Goal: Transaction & Acquisition: Book appointment/travel/reservation

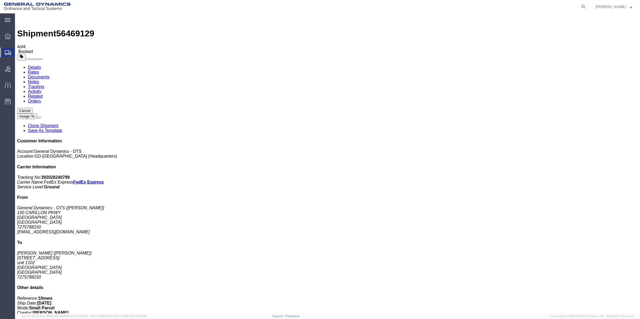
click at [0, 0] on span "Create Shipment" at bounding box center [0, 0] width 0 height 0
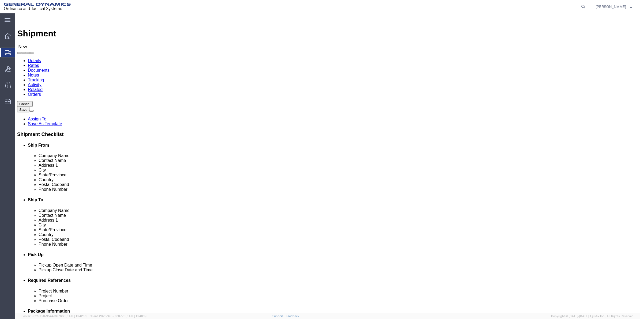
click span
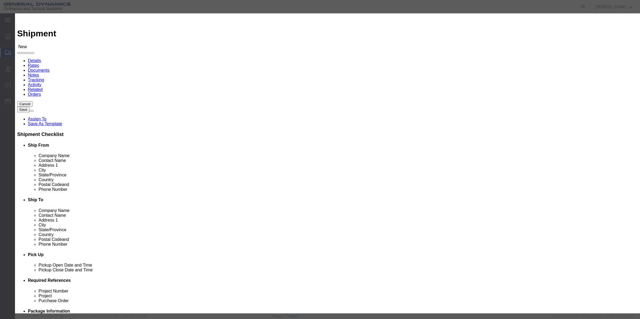
scroll to position [134, 0]
click div "From To Company Name Street City State Zip Country Contact Email Select Select …"
click button "Close"
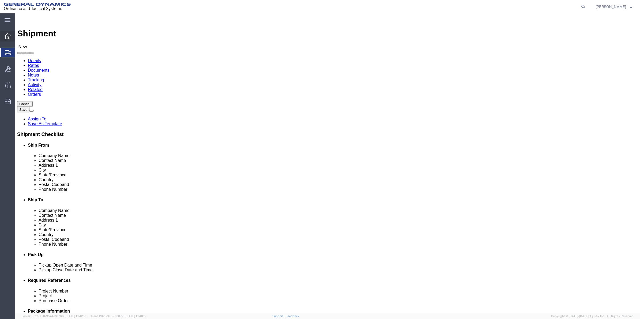
click at [7, 36] on icon at bounding box center [8, 36] width 6 height 6
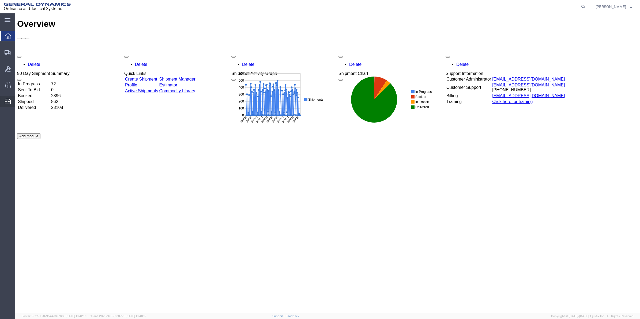
click at [0, 0] on span "Address Book" at bounding box center [0, 0] width 0 height 0
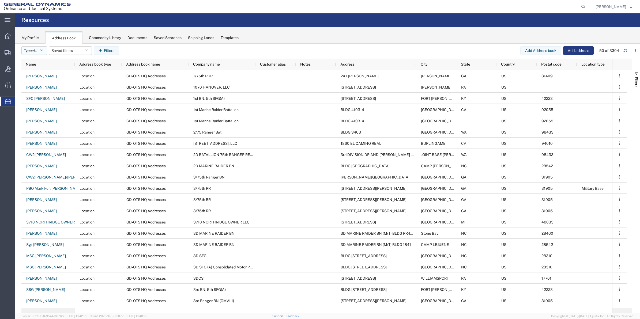
click at [43, 50] on icon "button" at bounding box center [41, 51] width 3 height 4
click at [44, 92] on span "Personal" at bounding box center [53, 95] width 62 height 8
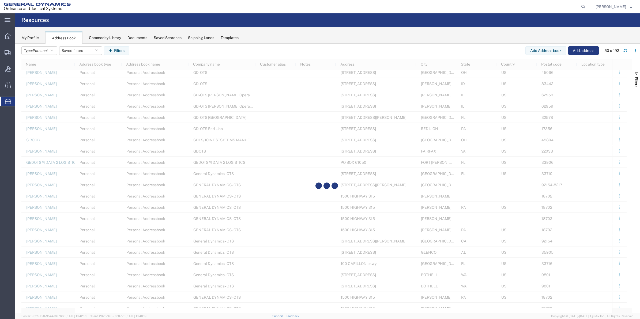
scroll to position [301, 0]
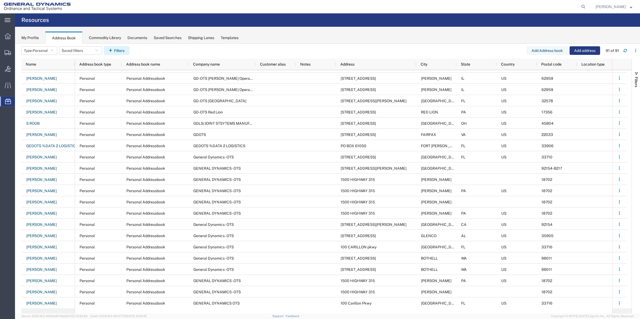
click at [125, 49] on button "Filters" at bounding box center [116, 50] width 25 height 9
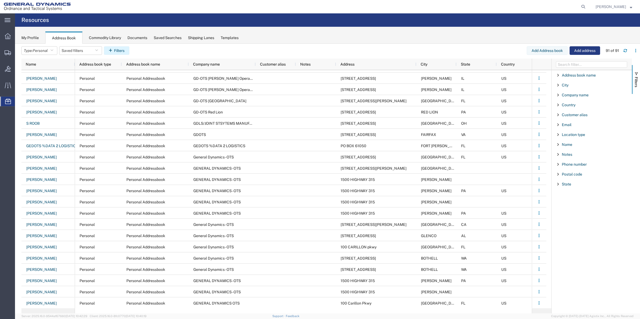
click at [112, 50] on icon "button" at bounding box center [111, 51] width 5 height 4
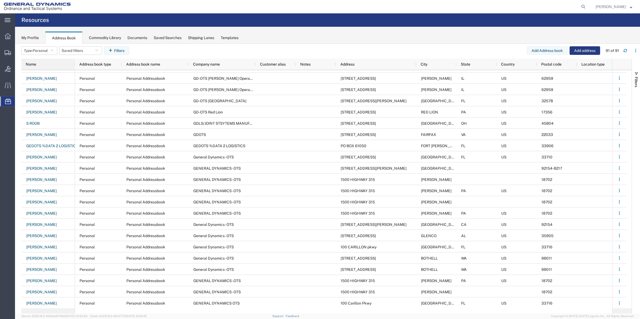
click at [47, 66] on div "Name" at bounding box center [49, 64] width 47 height 9
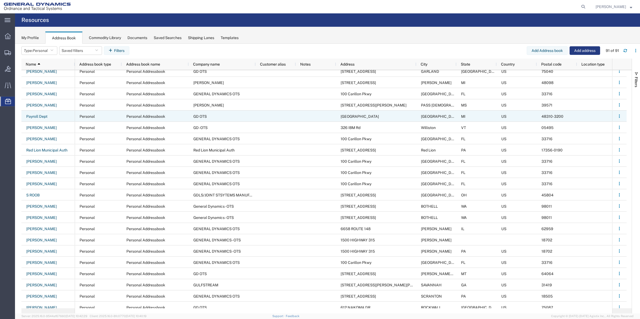
scroll to position [785, 0]
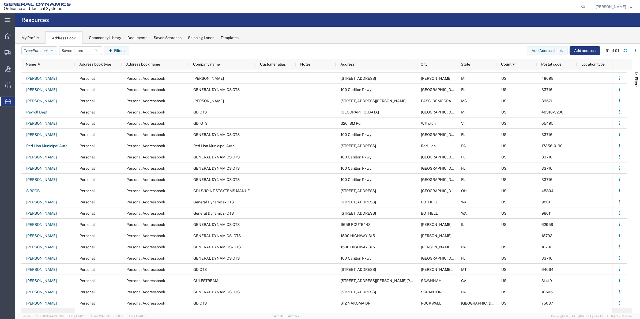
click at [43, 49] on span "Personal" at bounding box center [40, 50] width 15 height 4
click at [42, 78] on span "Location" at bounding box center [53, 79] width 62 height 8
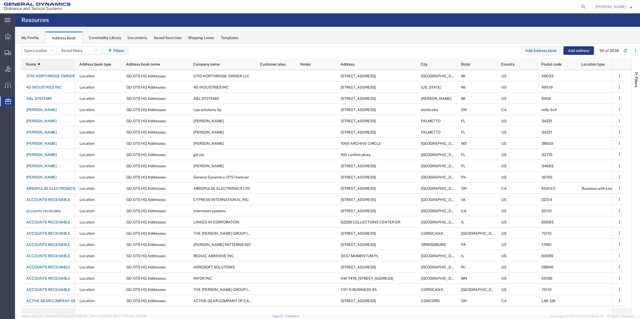
click at [49, 63] on div "Name 1" at bounding box center [49, 64] width 47 height 9
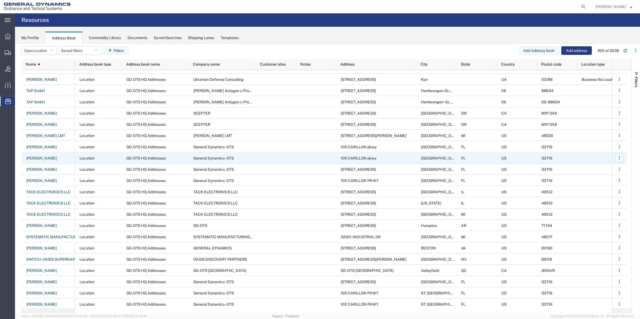
click at [621, 160] on button "button" at bounding box center [619, 158] width 9 height 9
click at [604, 182] on link "Remove" at bounding box center [598, 181] width 40 height 10
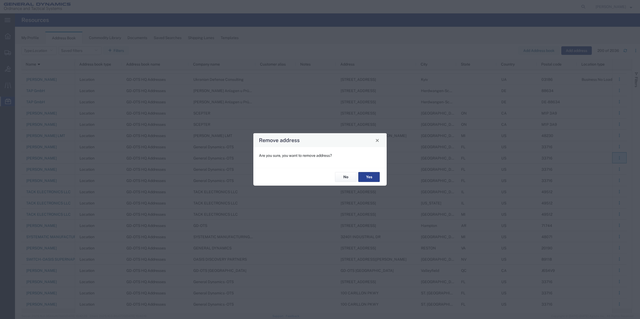
click at [374, 177] on button "Yes" at bounding box center [368, 177] width 21 height 10
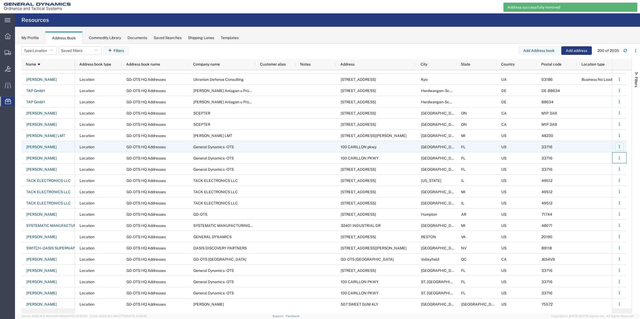
click at [618, 146] on icon "button" at bounding box center [619, 147] width 4 height 4
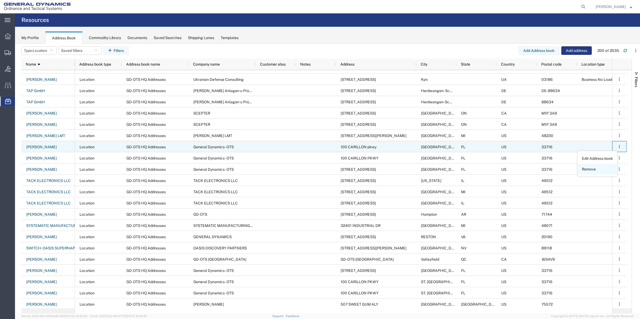
click at [600, 167] on link "Remove" at bounding box center [598, 170] width 40 height 10
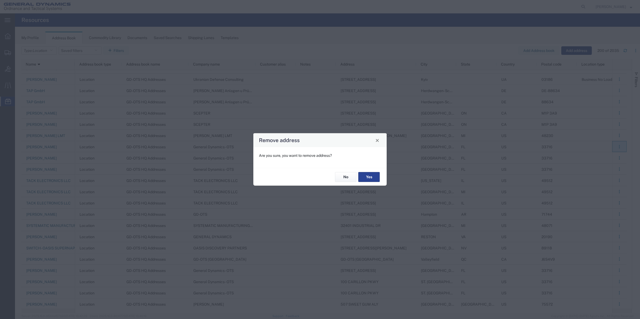
click at [368, 178] on button "Yes" at bounding box center [368, 177] width 21 height 10
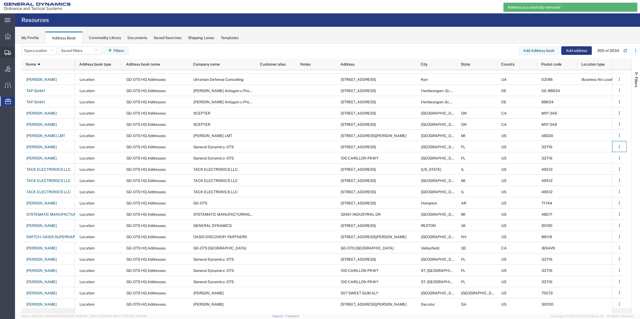
click at [0, 0] on span "Create Shipment" at bounding box center [0, 0] width 0 height 0
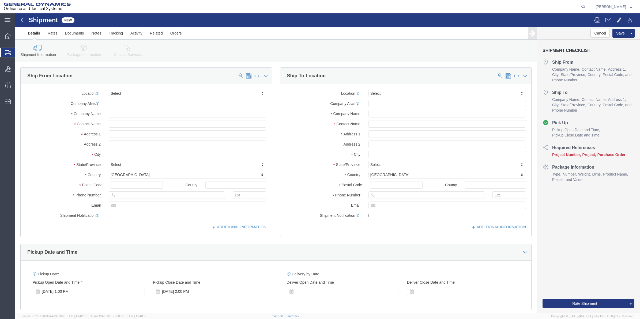
select select
click input "text"
type input "[PERSON_NAME]"
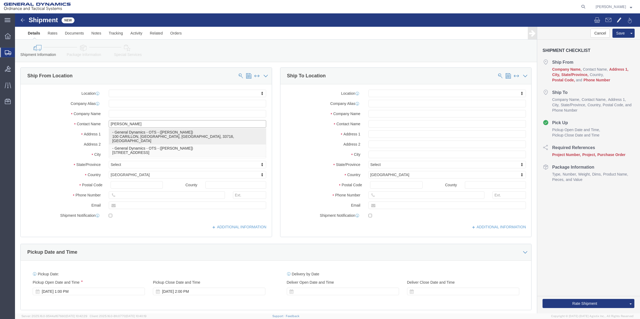
click p "- General Dynamics - OTS - ([PERSON_NAME]) 100 CARILLON, [GEOGRAPHIC_DATA], [GE…"
select select
type input "100 CARILLON"
type input "33716"
type input "[PHONE_NUMBER]"
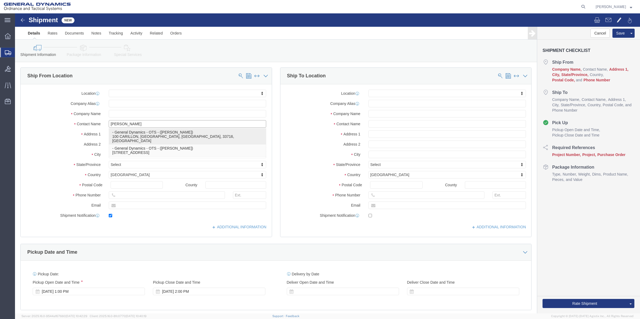
type input "[PERSON_NAME][EMAIL_ADDRESS][PERSON_NAME][DOMAIN_NAME]"
checkbox input "true"
type input "General Dynamics - OTS"
type input "[PERSON_NAME]"
type input "[GEOGRAPHIC_DATA]"
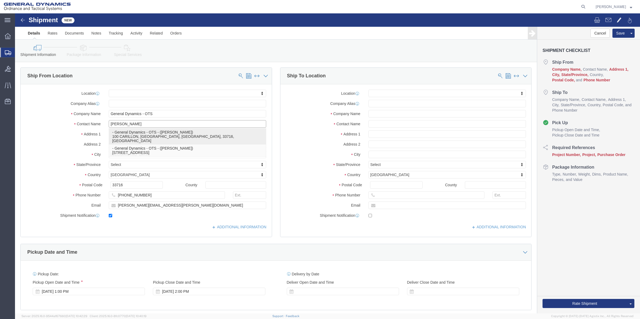
select select "FL"
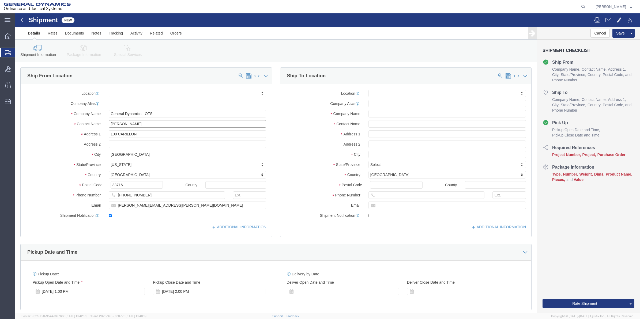
drag, startPoint x: 108, startPoint y: 110, endPoint x: 93, endPoint y: 111, distance: 14.8
click input "[PERSON_NAME]"
type input "[PERSON_NAME]"
drag, startPoint x: 156, startPoint y: 191, endPoint x: 14, endPoint y: 188, distance: 141.9
click div "Email [PERSON_NAME][EMAIL_ADDRESS][PERSON_NAME][DOMAIN_NAME]"
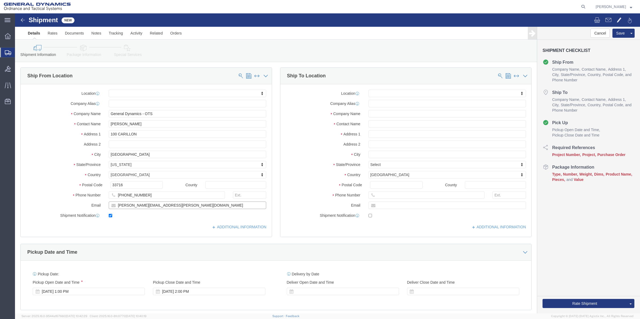
paste input "[PERSON_NAME].Le"
type input "[EMAIL_ADDRESS][DOMAIN_NAME]"
drag, startPoint x: 137, startPoint y: 183, endPoint x: 81, endPoint y: 180, distance: 55.8
click input "[PHONE_NUMBER]"
click label "Phone Number"
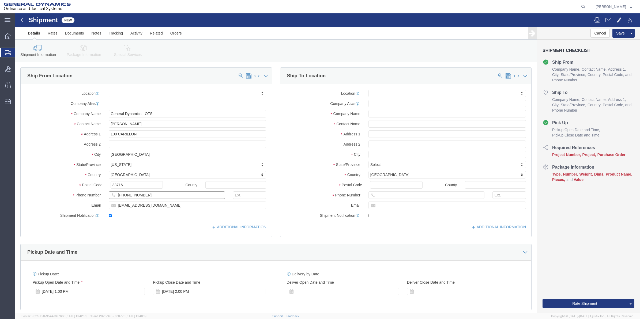
drag, startPoint x: 81, startPoint y: 180, endPoint x: 87, endPoint y: 181, distance: 6.0
click div "Phone Number [PHONE_NUMBER]"
paste input "401-2625"
type input "[PHONE_NUMBER]"
click span
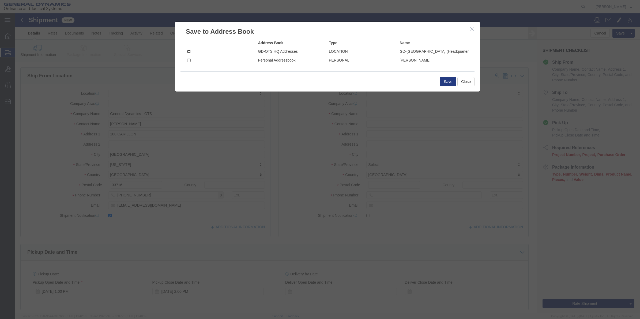
click input "checkbox"
checkbox input "true"
click button "Save"
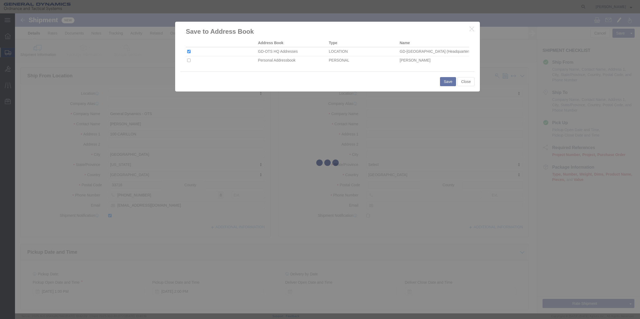
click at [339, 163] on div at bounding box center [327, 164] width 24 height 8
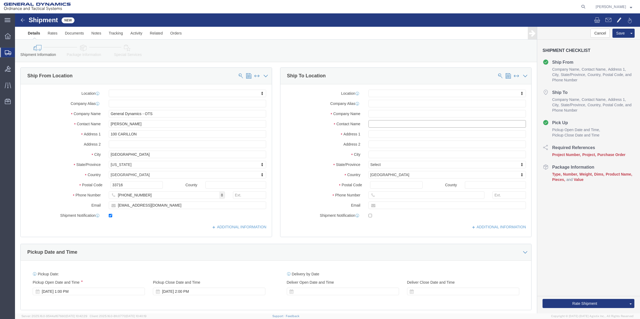
click input "text"
type input "TAM"
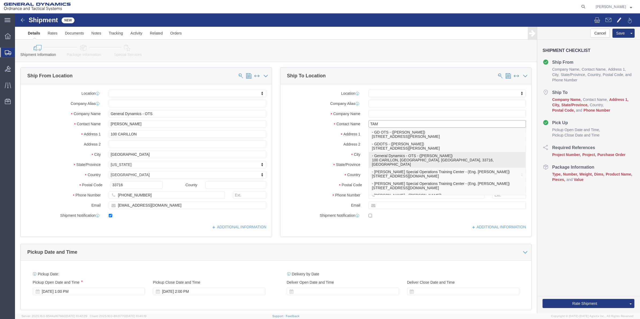
click p "- General Dynamics - OTS - ([PERSON_NAME]) 100 CARILLON, [GEOGRAPHIC_DATA], [GE…"
select select
type input "100 CARILLON"
type input "33716"
type input "[PHONE_NUMBER]"
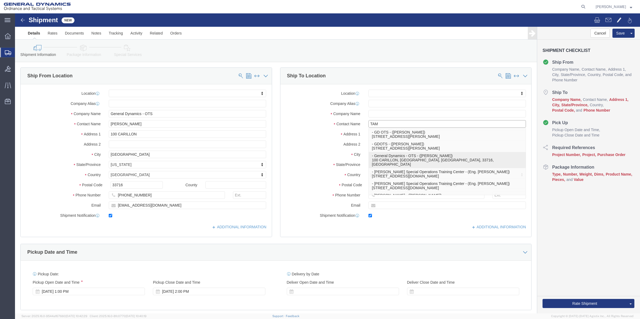
type input "[EMAIL_ADDRESS][DOMAIN_NAME]"
checkbox input "true"
type input "General Dynamics - OTS"
type input "[PERSON_NAME]"
type input "[GEOGRAPHIC_DATA]"
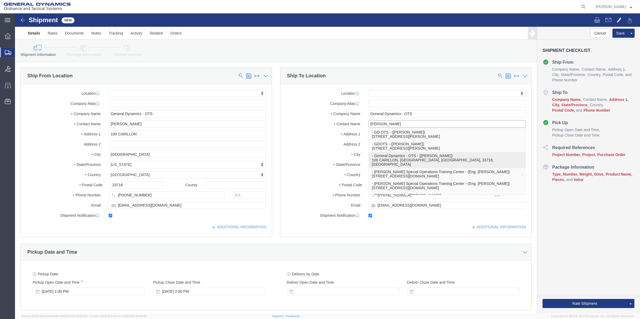
select select "FL"
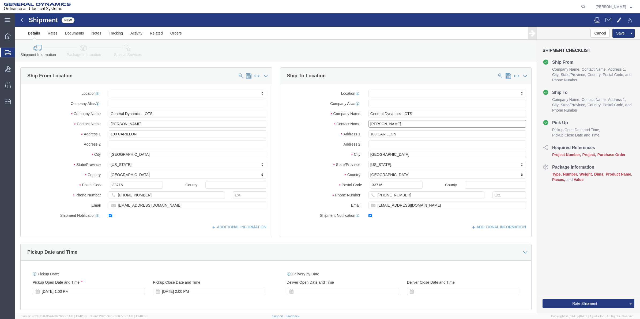
drag, startPoint x: 393, startPoint y: 110, endPoint x: 243, endPoint y: 114, distance: 149.2
click div "Ship From Location Location My Profile Location GD-OTS [GEOGRAPHIC_DATA] (Comme…"
type input "[PERSON_NAME]"
drag, startPoint x: 368, startPoint y: 139, endPoint x: 320, endPoint y: 138, distance: 48.2
click div "City [GEOGRAPHIC_DATA]"
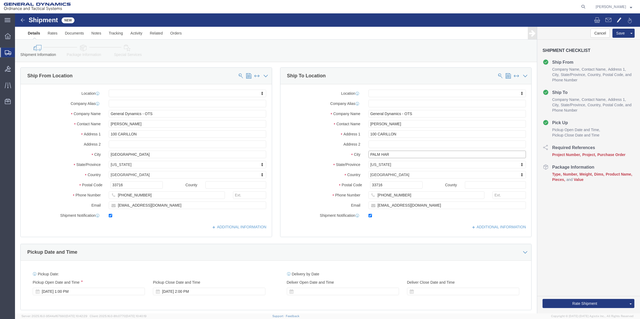
type input "PALM HARB"
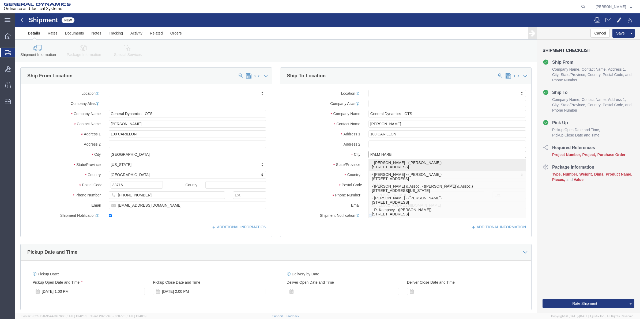
click p "- [PERSON_NAME] - ([PERSON_NAME]) [STREET_ADDRESS]"
select select
type input "[STREET_ADDRESS]"
type input "apt 424"
type input "34683"
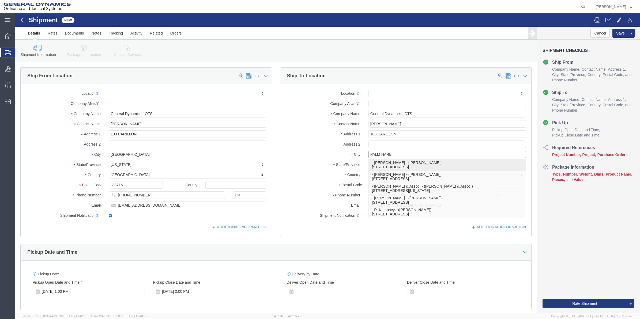
checkbox input "false"
type input "[PERSON_NAME]"
type input "[GEOGRAPHIC_DATA]"
select select "FL"
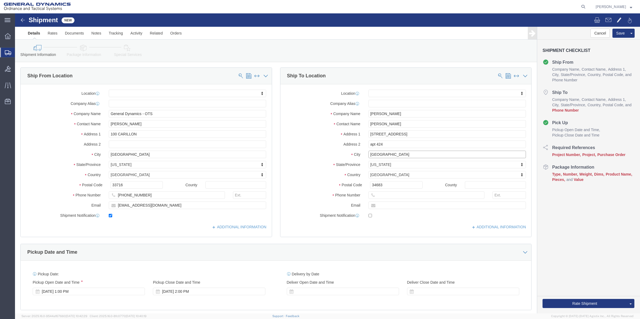
type input "[GEOGRAPHIC_DATA]"
select select
drag, startPoint x: 396, startPoint y: 111, endPoint x: 335, endPoint y: 111, distance: 61.3
click div "Contact Name [PERSON_NAME] [PERSON_NAME]"
type input "[PERSON_NAME]"
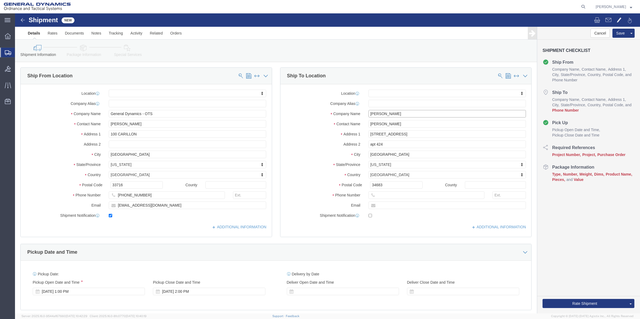
drag, startPoint x: 378, startPoint y: 101, endPoint x: 297, endPoint y: 97, distance: 80.4
click div "Company Name [PERSON_NAME]"
paste input "[PERSON_NAME]"
type input "[PERSON_NAME]"
drag, startPoint x: 390, startPoint y: 121, endPoint x: 323, endPoint y: 118, distance: 67.3
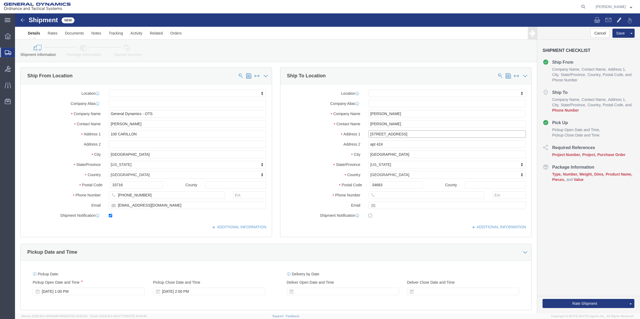
click div "Address [STREET_ADDRESS]"
type input "751 WILDFLOWER DR"
select select
drag, startPoint x: 373, startPoint y: 132, endPoint x: 337, endPoint y: 129, distance: 36.3
click div "Address 2 apt 424"
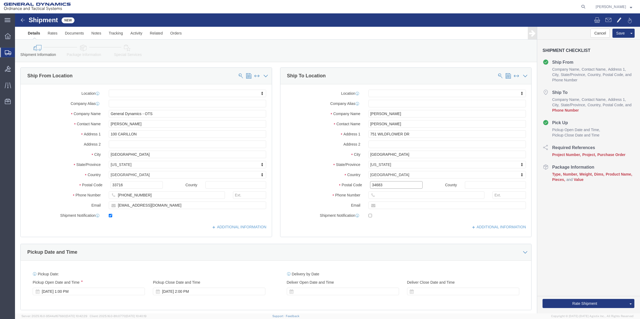
drag, startPoint x: 372, startPoint y: 173, endPoint x: 335, endPoint y: 172, distance: 37.5
click div "Postal Code 34683"
type input "34683"
drag, startPoint x: 149, startPoint y: 182, endPoint x: 54, endPoint y: 182, distance: 95.0
click div "Phone Number [PHONE_NUMBER]"
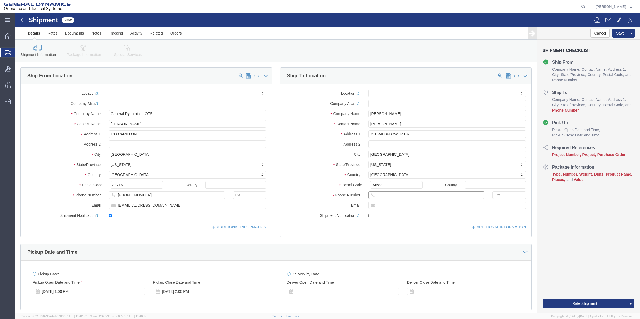
click input "text"
paste input "[PHONE_NUMBER]"
type input "[PHONE_NUMBER]"
click span
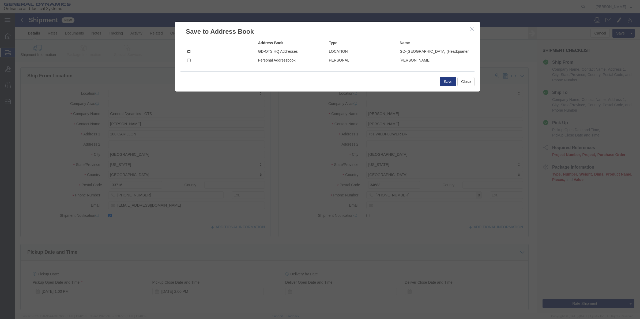
click input "checkbox"
checkbox input "true"
click button "Close"
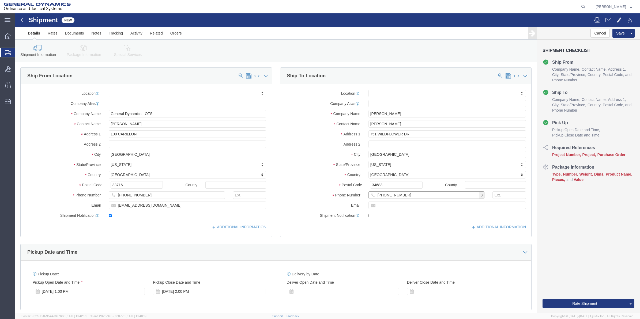
drag, startPoint x: 396, startPoint y: 184, endPoint x: 340, endPoint y: 185, distance: 56.2
click div "Phone Number [PHONE_NUMBER] 8"
drag, startPoint x: 391, startPoint y: 183, endPoint x: 331, endPoint y: 182, distance: 60.8
click input "[PHONE_NUMBER]"
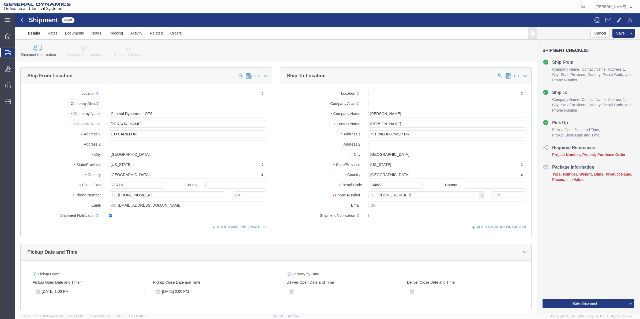
click label "Phone Number"
drag, startPoint x: 331, startPoint y: 182, endPoint x: 352, endPoint y: 180, distance: 21.8
click input "[PHONE_NUMBER]"
type input "7272945486"
click span
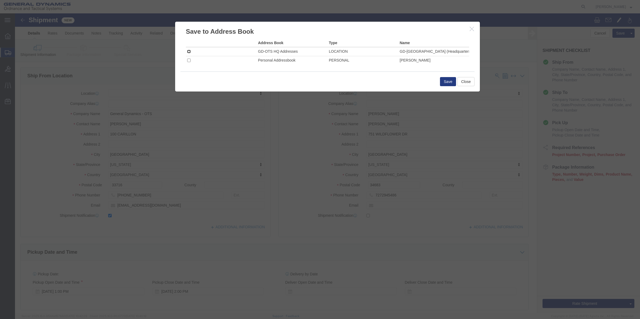
click input "checkbox"
checkbox input "true"
click button "Save"
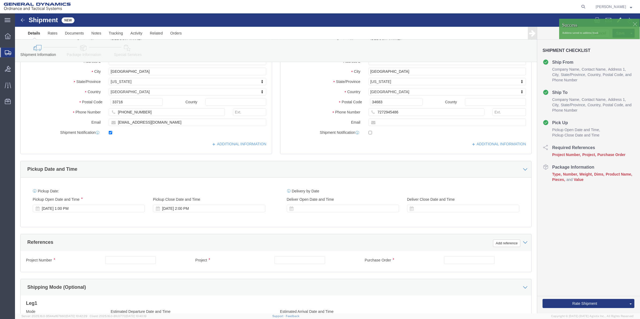
scroll to position [161, 0]
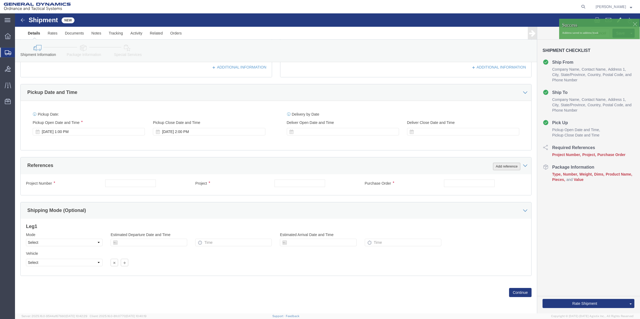
click button "Add reference"
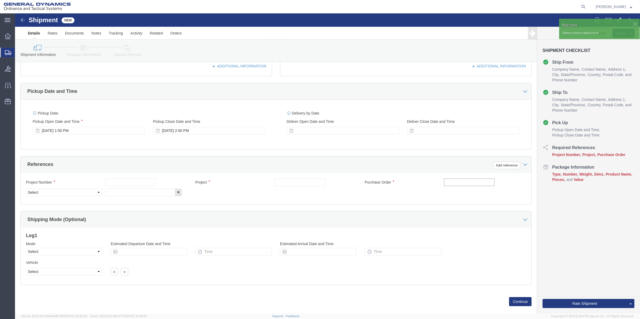
click input "text"
type input "9411"
click input "text"
paste input "9411"
type input "9411"
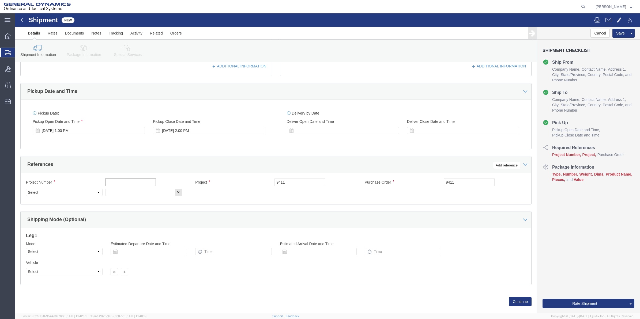
click input "text"
paste input "9411"
type input "9411"
drag, startPoint x: 125, startPoint y: 180, endPoint x: 102, endPoint y: 181, distance: 22.8
click input "text"
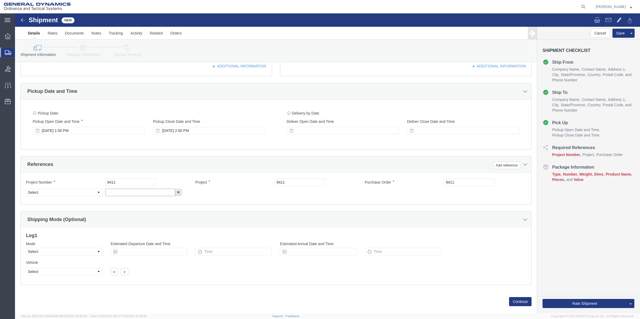
paste input "9411"
type input "9411"
click select "Select Account Type Activity ID Airline Appointment Number ASN Batch Request # …"
select select "DEPT"
click select "Select Account Type Activity ID Airline Appointment Number ASN Batch Request # …"
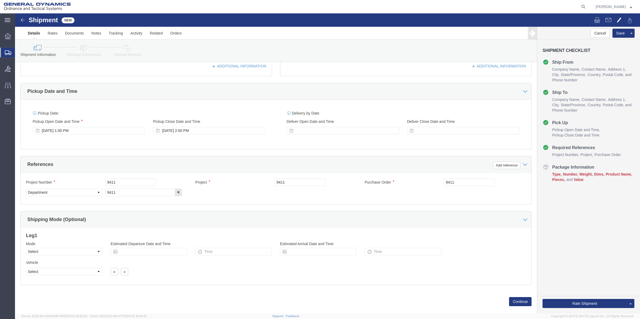
click link "Package Information"
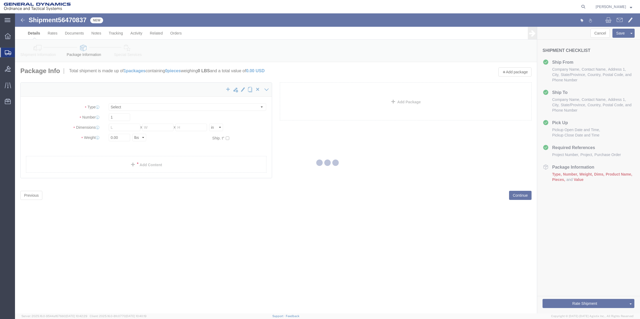
select select "CBOX"
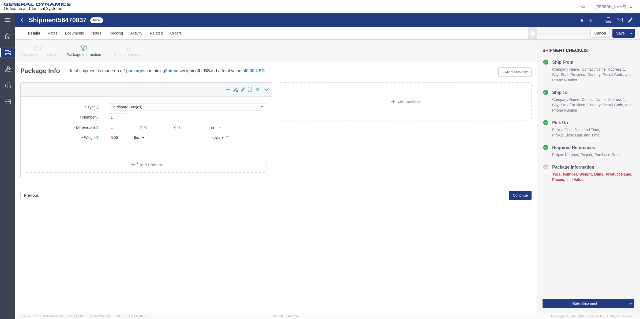
click input "text"
type input "9"
type input "7"
type input "6"
type input "2"
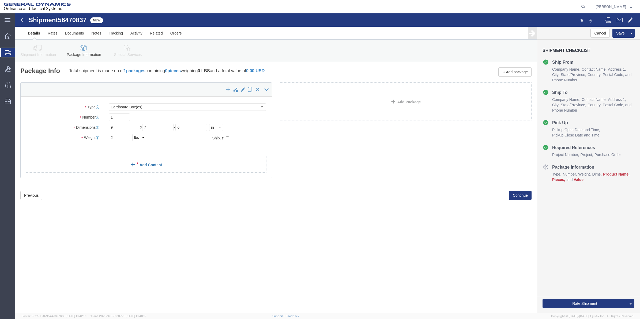
click link "Add Content"
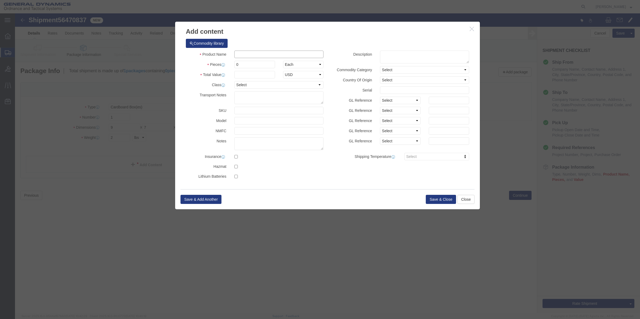
click input "text"
type input "MISC"
type input "100"
select select "US"
click input "0"
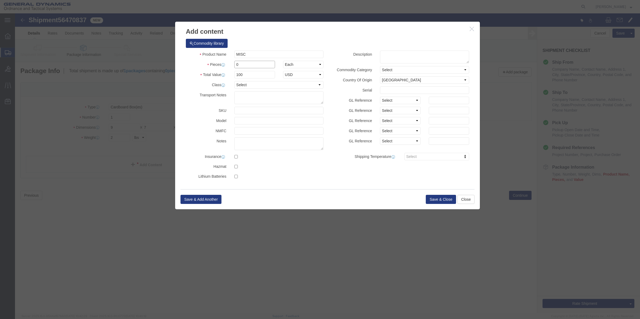
type input "01"
click select "Select 50 55 60 65 70 85 92.5 100 125 175 250 300 400"
select select "70"
click select "Select 50 55 60 65 70 85 92.5 100 125 175 250 300 400"
click button "Save & Close"
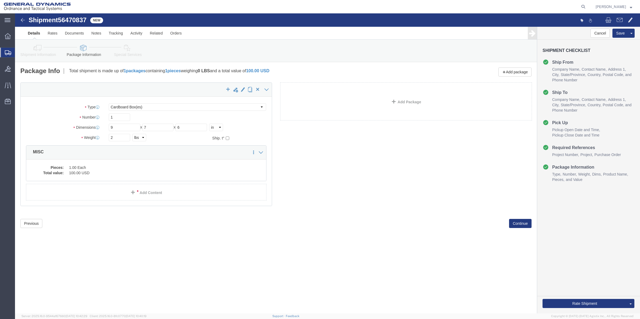
click link "Special Services"
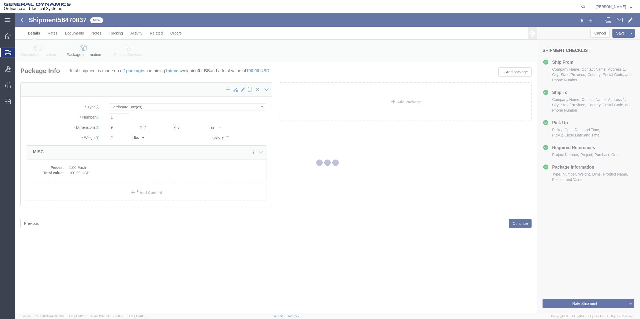
select select
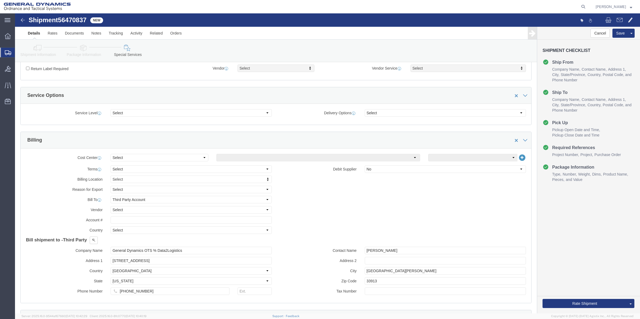
scroll to position [167, 0]
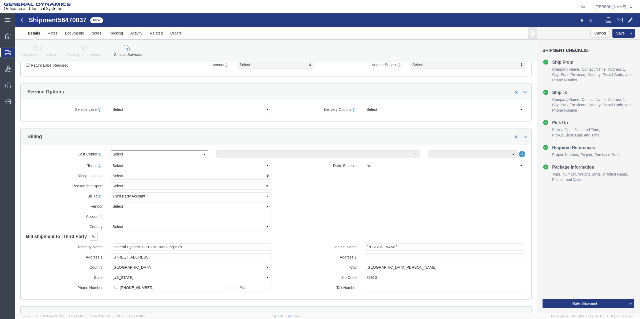
click select "Select Buyer Cost Center Department Operations Number Order Number Sales Person"
select select "DEPARTMENT"
click select "Select Buyer Cost Center Department Operations Number Order Number Sales Person"
click select "Select [GEOGRAPHIC_DATA] [GEOGRAPHIC_DATA] [GEOGRAPHIC_DATA] [GEOGRAPHIC_DATA] …"
select select "1763983"
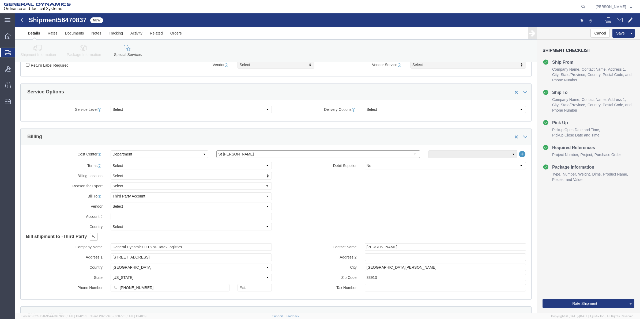
click select "Select [GEOGRAPHIC_DATA] [GEOGRAPHIC_DATA] [GEOGRAPHIC_DATA] [GEOGRAPHIC_DATA] …"
click select "Select 10AFM 10GAG 10GAH 10GFL 10GFO 10GIE 10GIS 30MABS St [PERSON_NAME] Program"
select select "214681"
click select "Select 10AFM 10GAG 10GAH 10GFL 10GFO 10GIE 10GIS 30MABS St [PERSON_NAME] Program"
drag, startPoint x: 180, startPoint y: 236, endPoint x: 84, endPoint y: 238, distance: 95.6
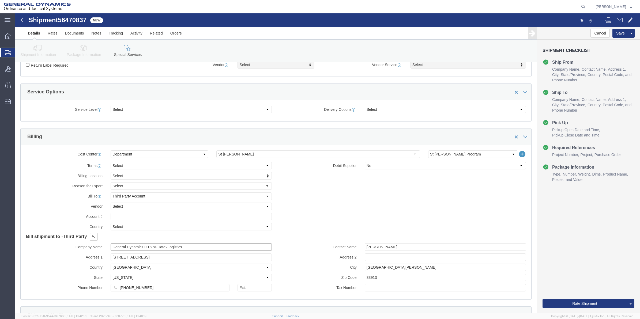
click div "Company Name General Dynamics OTS % Data2Logistics"
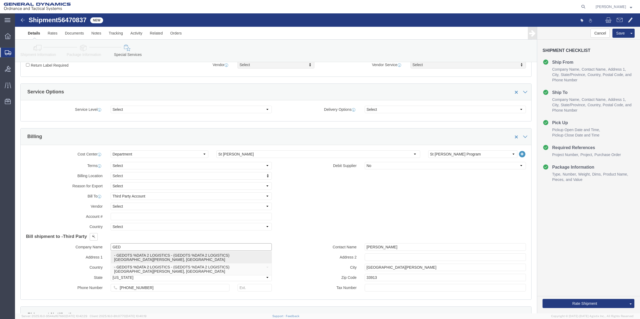
click p "- GEDOTS %DATA 2 LOGISTICS - (GEDOTS %DATA 2 LOGISTICS) [GEOGRAPHIC_DATA][PERSO…"
type input "GEDOTS %DATA 2 LOGISTICS"
type input "PO BOX 61050"
type input "GEDOTS %DATA 2 LOGISTICS"
type input "FORT [PERSON_NAME]"
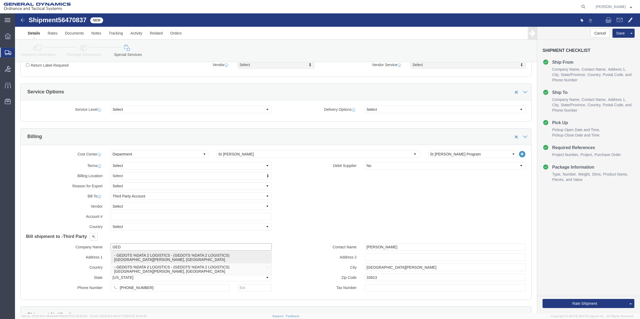
type input "33906"
select select "FL"
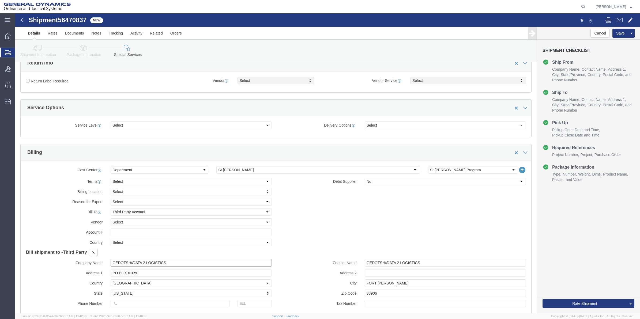
scroll to position [134, 0]
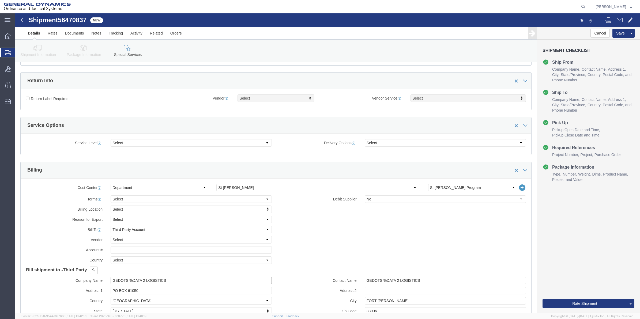
type input "GEDOTS %DATA 2 LOGISTICS"
click input "Return Label Required"
checkbox input "true"
select select "5"
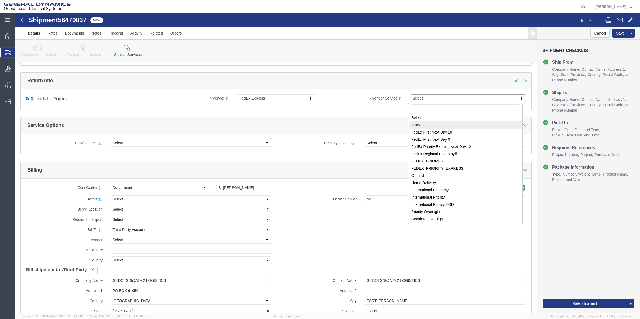
select select "7"
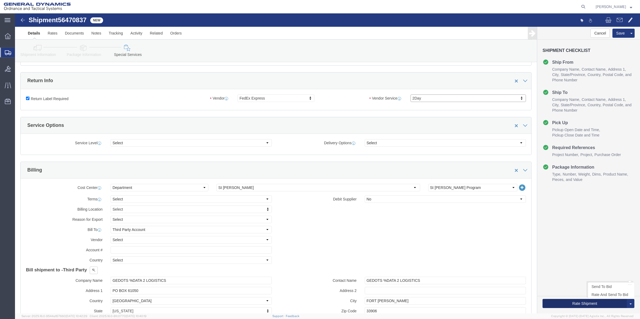
click button "Rate Shipment"
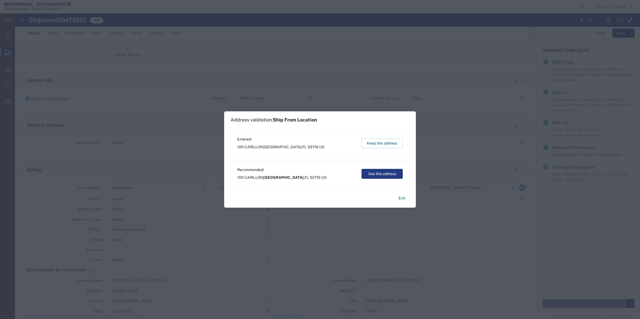
click at [376, 168] on div "Recommended: [STREET_ADDRESS] Use this address" at bounding box center [320, 173] width 179 height 25
click at [378, 174] on button "Use this address" at bounding box center [381, 174] width 41 height 10
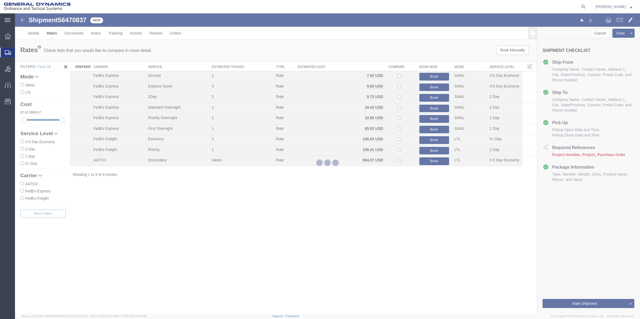
scroll to position [0, 0]
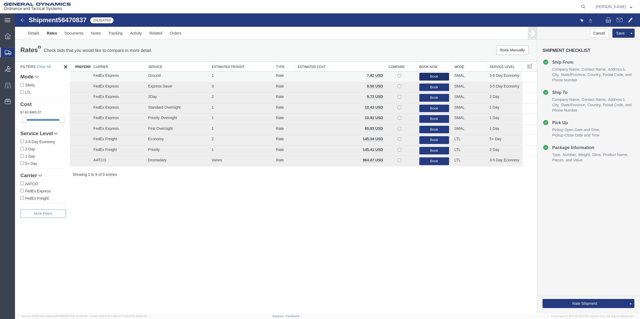
click at [438, 76] on button "Book" at bounding box center [434, 77] width 30 height 8
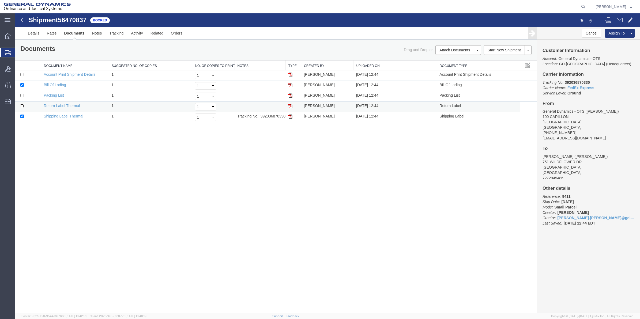
click at [22, 106] on input "checkbox" at bounding box center [21, 105] width 3 height 3
checkbox input "true"
click at [22, 85] on input "checkbox" at bounding box center [21, 84] width 3 height 3
checkbox input "false"
click at [15, 13] on link "Print Documents" at bounding box center [15, 13] width 0 height 0
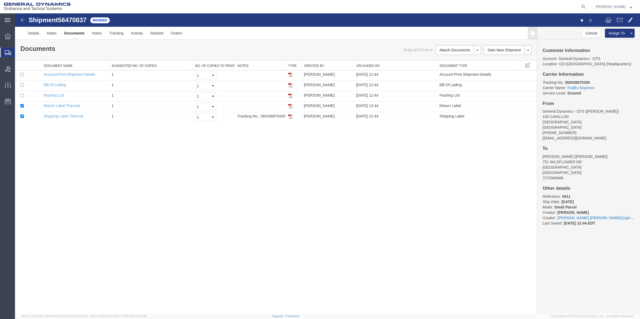
click at [0, 0] on span "Create Shipment" at bounding box center [0, 0] width 0 height 0
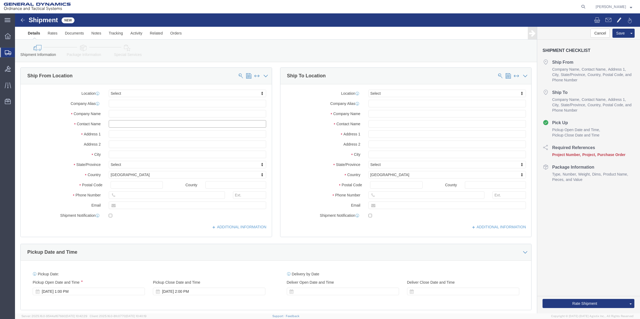
click input "text"
type input "[PERSON_NAME]"
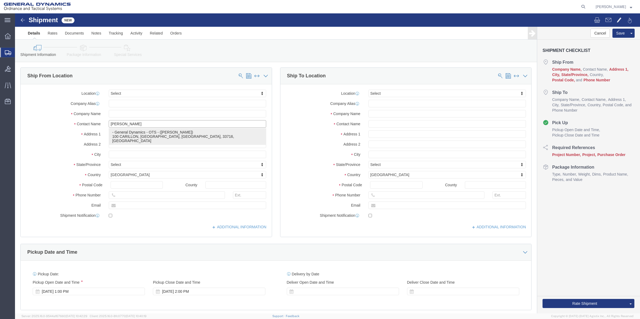
click p "- General Dynamics - OTS - ([PERSON_NAME]) 100 CARILLON, [GEOGRAPHIC_DATA], [GE…"
select select "FL"
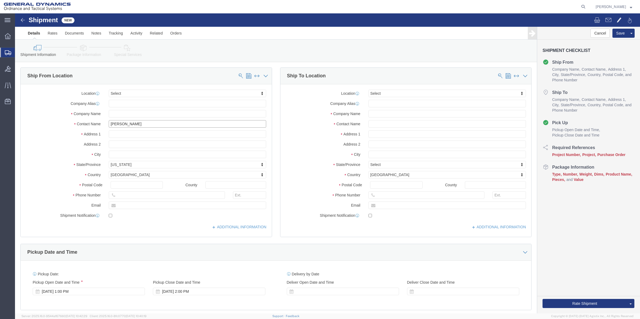
type input "[PERSON_NAME]"
click input "text"
type input "[PERSON_NAME]"
click input "text"
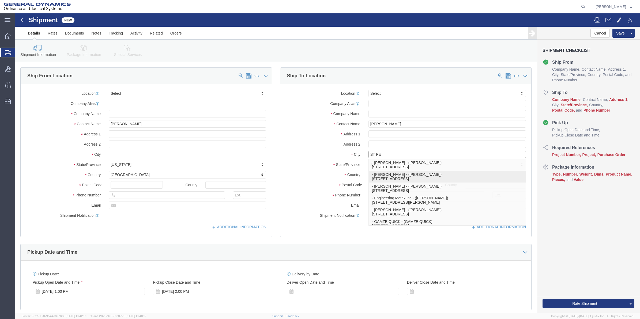
click p "- [PERSON_NAME] - ([PERSON_NAME]) [STREET_ADDRESS]"
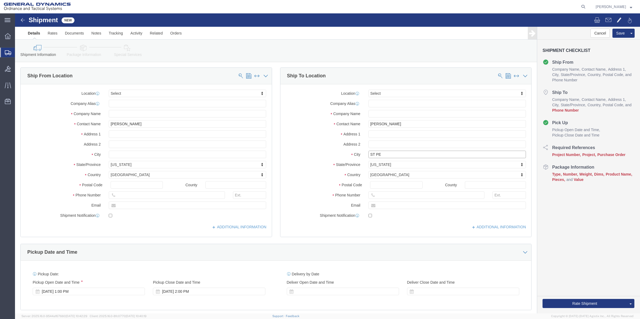
type input "[GEOGRAPHIC_DATA]"
drag, startPoint x: 396, startPoint y: 110, endPoint x: 311, endPoint y: 109, distance: 85.1
click div "Contact Name [PERSON_NAME] [PERSON_NAME]"
type input "[PERSON_NAME]"
drag, startPoint x: 393, startPoint y: 100, endPoint x: 340, endPoint y: 100, distance: 52.7
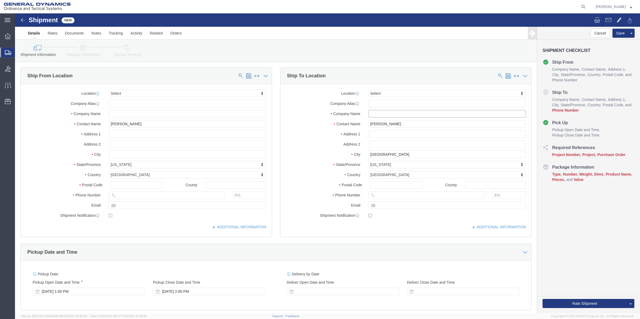
click div "Company Name"
paste input "[PERSON_NAME]"
type input "[PERSON_NAME]"
drag, startPoint x: 391, startPoint y: 119, endPoint x: 332, endPoint y: 118, distance: 59.2
click div "Address 1"
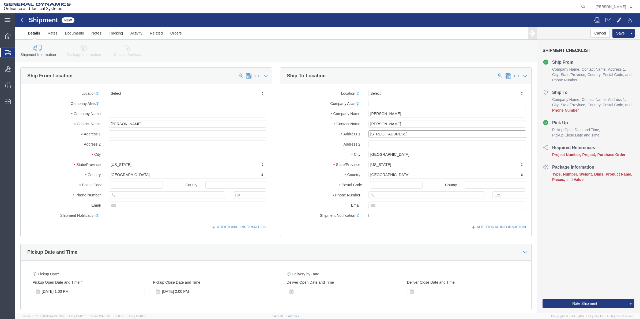
type input "[STREET_ADDRESS]"
click input "Postal Code"
type input "33703"
click input "text"
type input "7272622282"
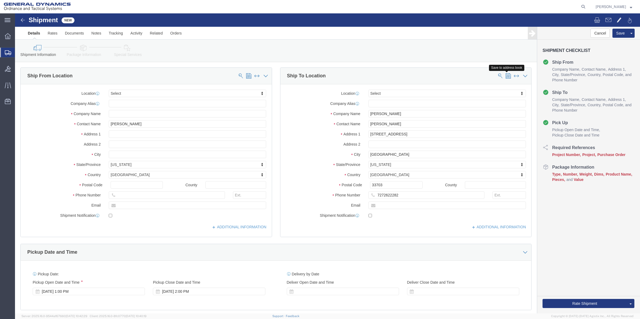
click span
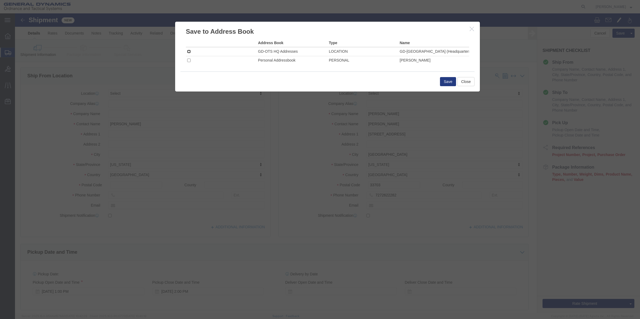
click input "checkbox"
checkbox input "true"
click button "Save"
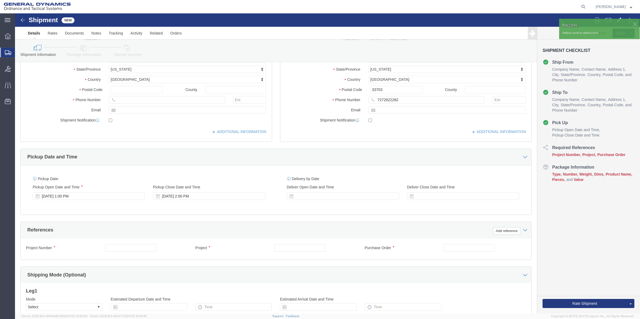
scroll to position [161, 0]
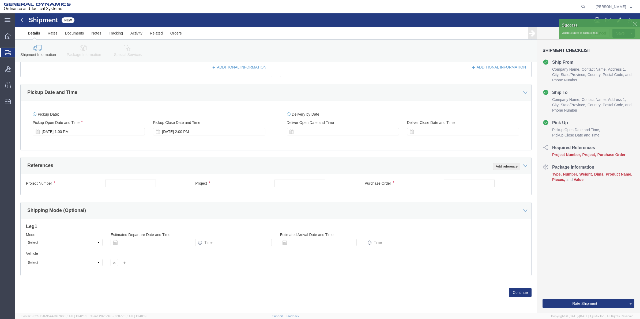
click button "Add reference"
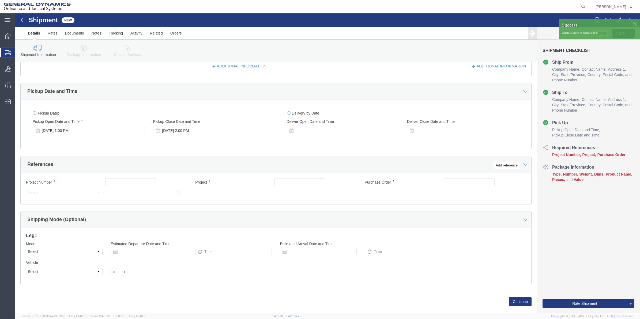
click div "Purchase Order"
click input "text"
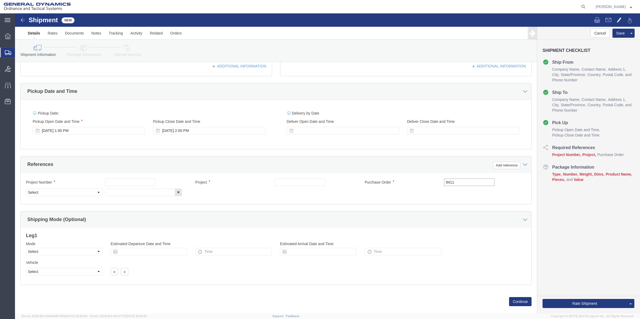
type input "9411"
drag, startPoint x: 307, startPoint y: 172, endPoint x: 261, endPoint y: 173, distance: 45.8
click input "text"
paste input "9411"
type input "9411"
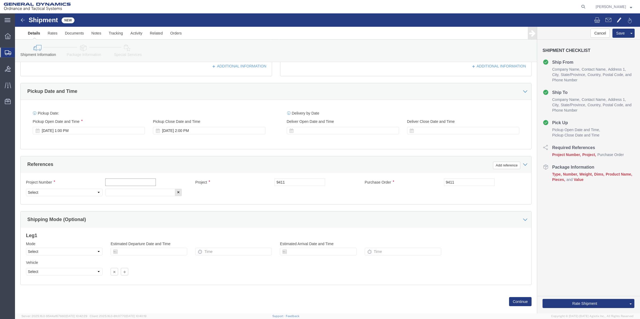
click input "text"
paste input "9411"
type input "9411"
click input "text"
paste input "9411"
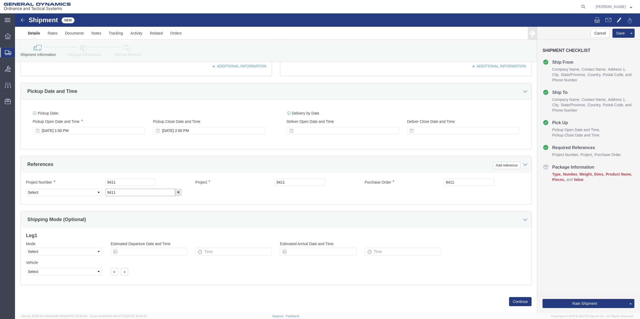
type input "9411"
click select "Select Account Type Activity ID Airline Appointment Number ASN Batch Request # …"
select select "DEPT"
click select "Select Account Type Activity ID Airline Appointment Number ASN Batch Request # …"
click icon
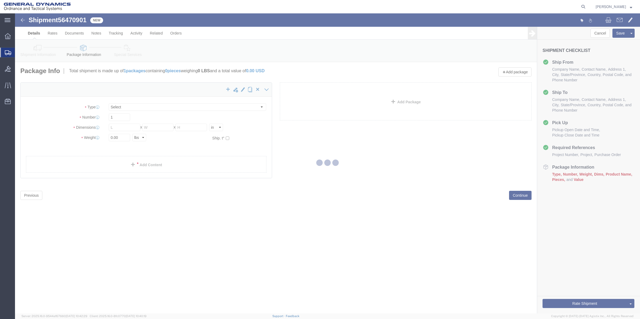
select select "CBOX"
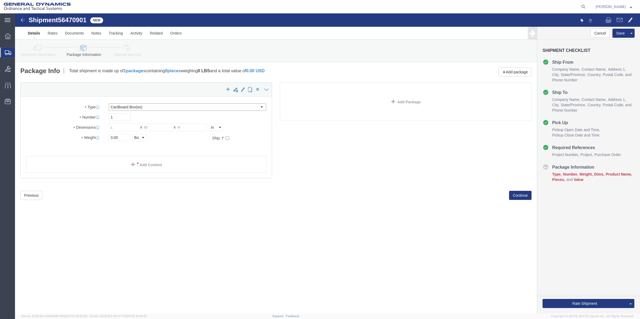
click select "Select Bale(s) Basket(s) Bolt(s) Bottle(s) Buckets Bulk Bundle(s) Can(s) Cardbo…"
click div "x Package Type Select Bale(s) Basket(s) Bolt(s) Bottle(s) Buckets Bulk Bundle(s…"
click input "text"
type input "6"
type input "9"
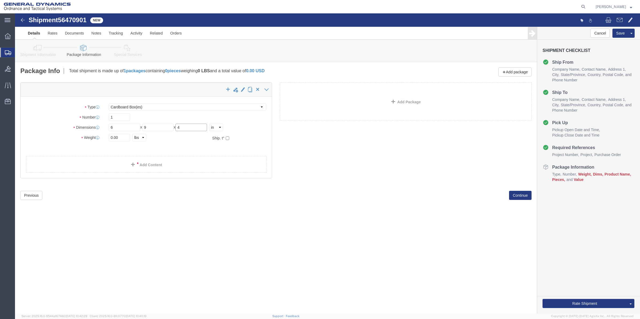
type input "4"
type input "2"
click link "Add Content"
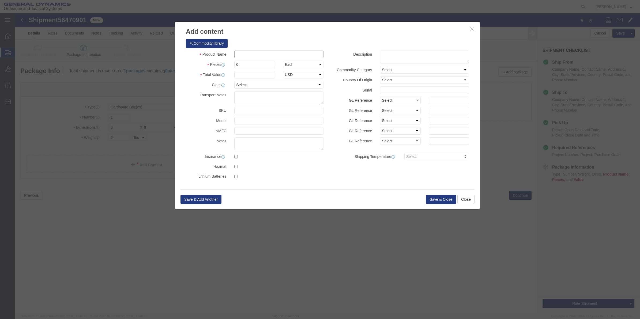
click input "text"
type input "MISC"
type input "100"
select select "US"
click input "0"
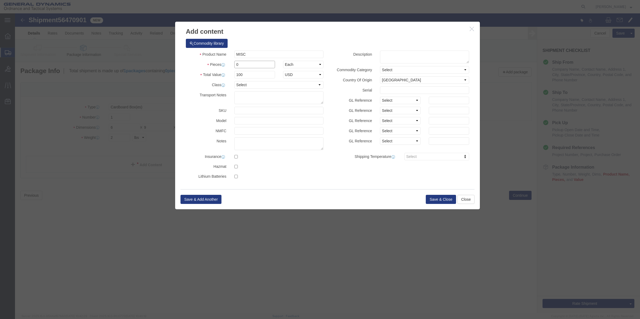
type input "01"
click div "Product Name MISC Pieces 01 Select Bag Barrels 100Board Feet Bottle Box Blister…"
click select "Select 50 55 60 65 70 85 92.5 100 125 175 250 300 400"
select select "70"
click select "Select 50 55 60 65 70 85 92.5 100 125 175 250 300 400"
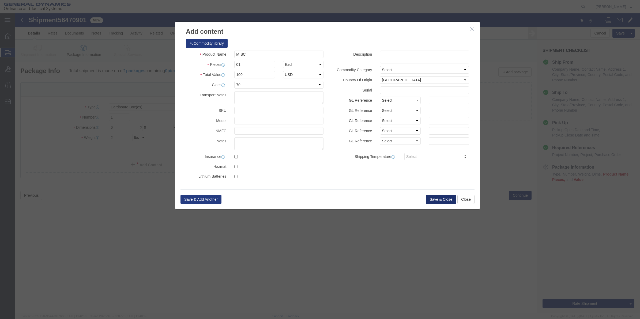
click button "Save & Close"
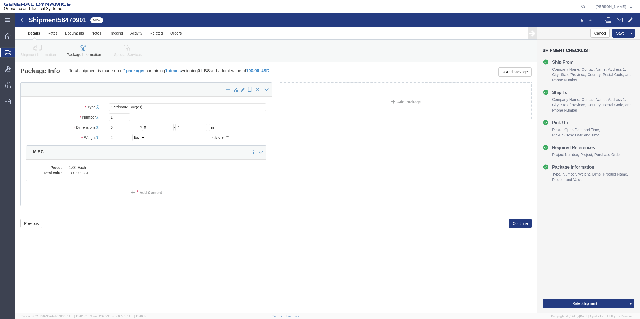
click link "Special Services"
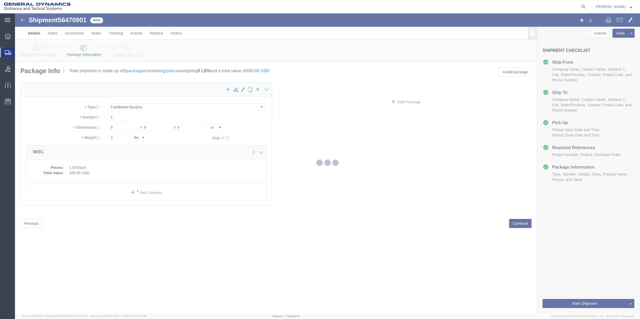
select select
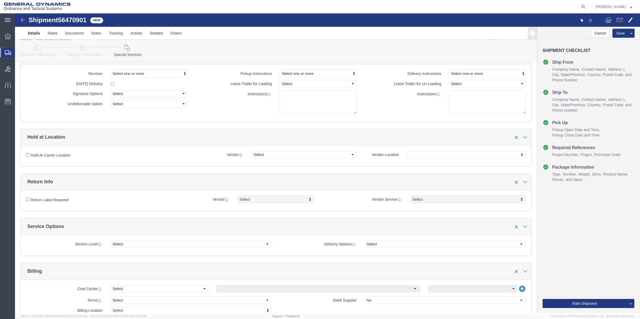
scroll to position [167, 0]
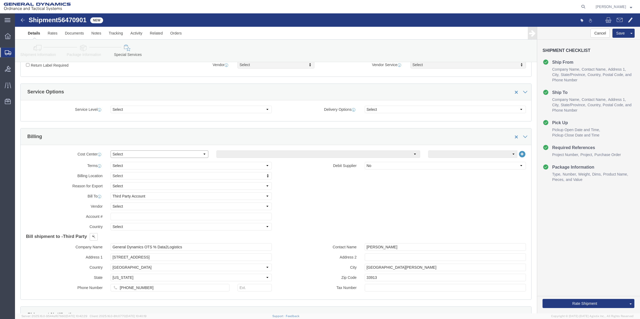
click select "Select Buyer Cost Center Department Operations Number Order Number Sales Person"
select select "DEPARTMENT"
click select "Select Buyer Cost Center Department Operations Number Order Number Sales Person"
click select "Select [GEOGRAPHIC_DATA] [GEOGRAPHIC_DATA] [GEOGRAPHIC_DATA] [GEOGRAPHIC_DATA] …"
select select "1763983"
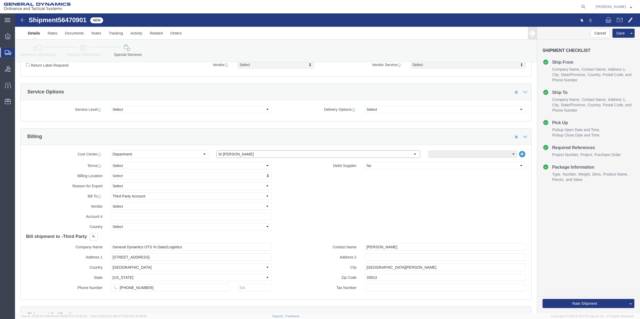
click select "Select [GEOGRAPHIC_DATA] [GEOGRAPHIC_DATA] [GEOGRAPHIC_DATA] [GEOGRAPHIC_DATA] …"
click select "Select 10AFM 10GAG 10GAH 10GFL 10GFO 10GIE 10GIS 30MABS St [PERSON_NAME] Program"
select select "214681"
click select "Select 10AFM 10GAG 10GAH 10GFL 10GFO 10GIE 10GIS 30MABS St [PERSON_NAME] Program"
drag, startPoint x: 178, startPoint y: 236, endPoint x: 74, endPoint y: 238, distance: 104.2
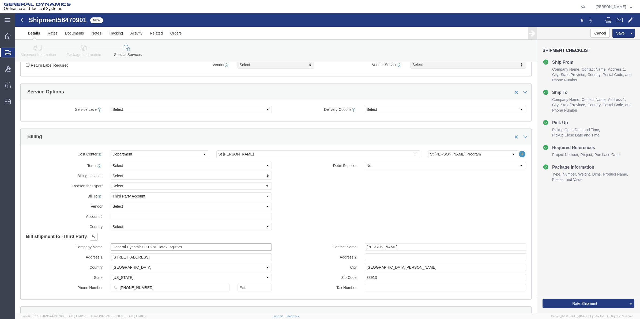
click div "Company Name General Dynamics OTS % Data2Logistics"
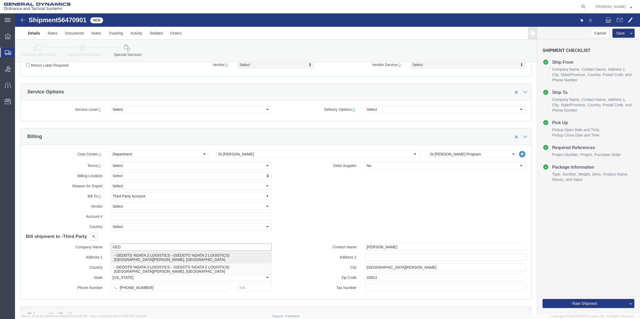
click p "- GEDOTS %DATA 2 LOGISTICS - (GEDOTS %DATA 2 LOGISTICS) [GEOGRAPHIC_DATA][PERSO…"
type input "GEDOTS %DATA 2 LOGISTICS"
type input "PO BOX 61050"
type input "GEDOTS %DATA 2 LOGISTICS"
type input "FORT [PERSON_NAME]"
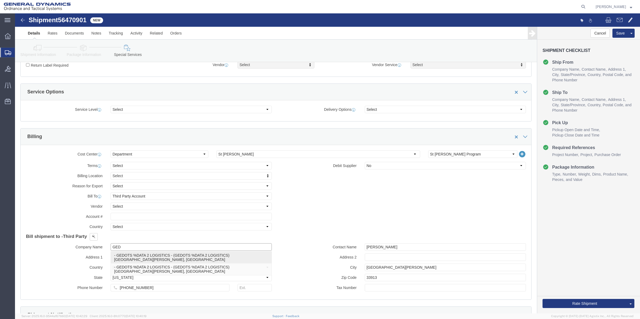
type input "33906"
select select "FL"
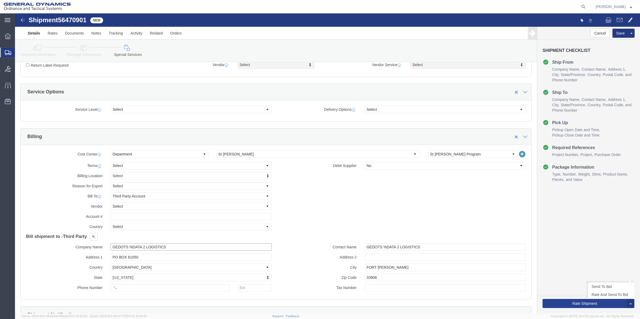
type input "GEDOTS %DATA 2 LOGISTICS"
click button "Rate Shipment"
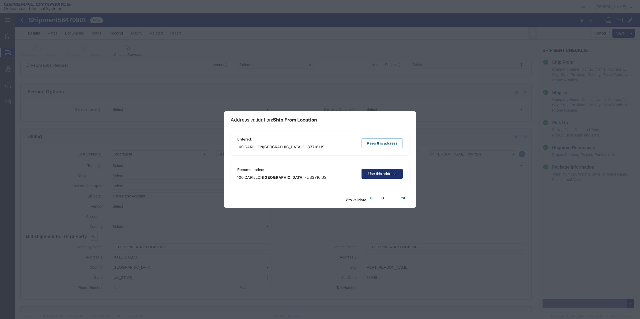
click at [372, 172] on button "Use this address" at bounding box center [381, 174] width 41 height 10
click at [372, 175] on button "Use this address" at bounding box center [381, 174] width 41 height 10
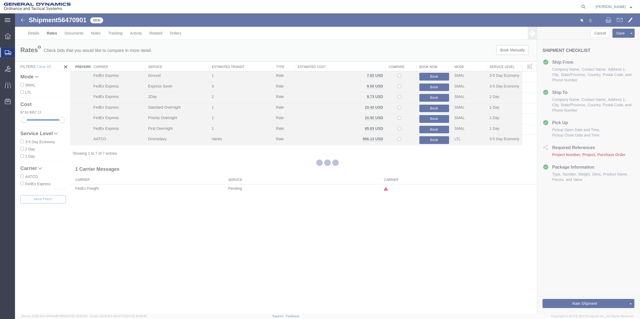
scroll to position [0, 0]
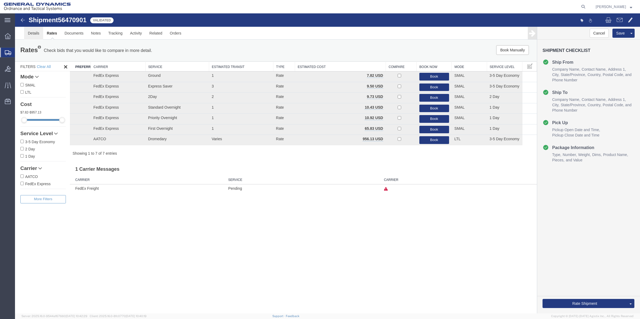
click at [36, 35] on link "Details" at bounding box center [33, 33] width 19 height 13
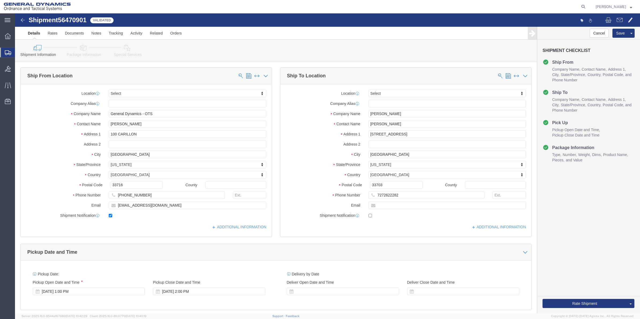
click link "Special Services"
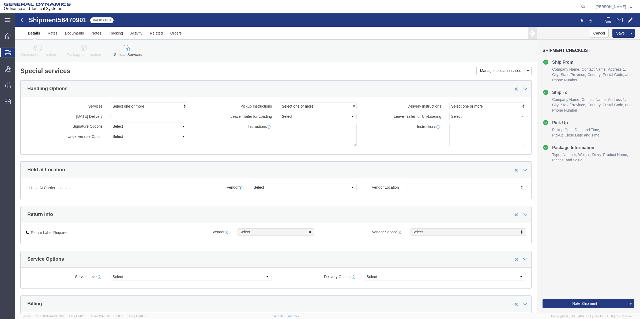
click input "Return Label Required"
checkbox input "true"
select select "5"
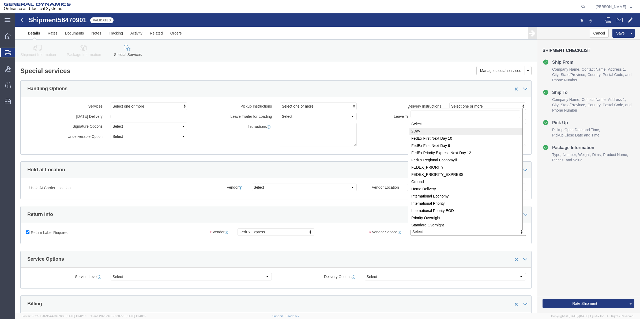
select select "7"
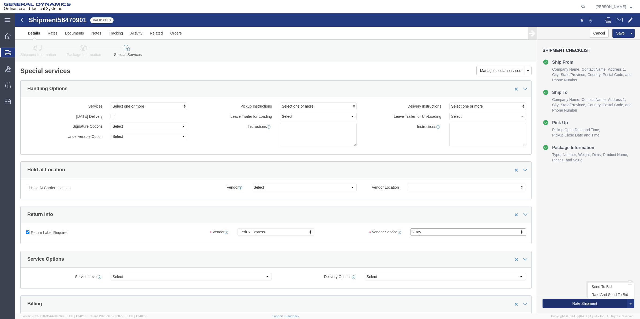
click button "Rate Shipment"
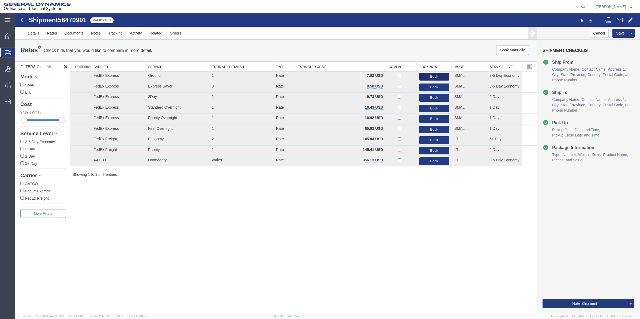
drag, startPoint x: 427, startPoint y: 77, endPoint x: 423, endPoint y: 81, distance: 5.5
click at [427, 77] on button "Book" at bounding box center [434, 77] width 30 height 8
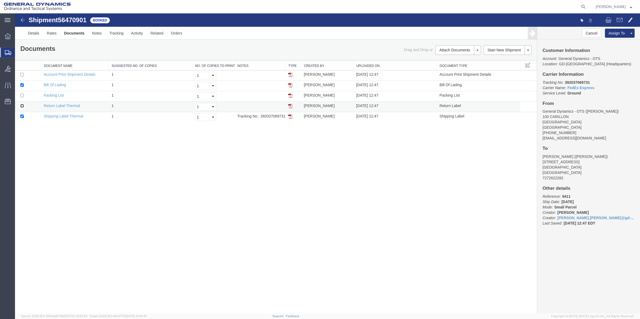
click at [22, 107] on input "checkbox" at bounding box center [21, 105] width 3 height 3
checkbox input "true"
drag, startPoint x: 21, startPoint y: 86, endPoint x: 68, endPoint y: 76, distance: 48.8
click at [21, 86] on input "checkbox" at bounding box center [21, 84] width 3 height 3
checkbox input "false"
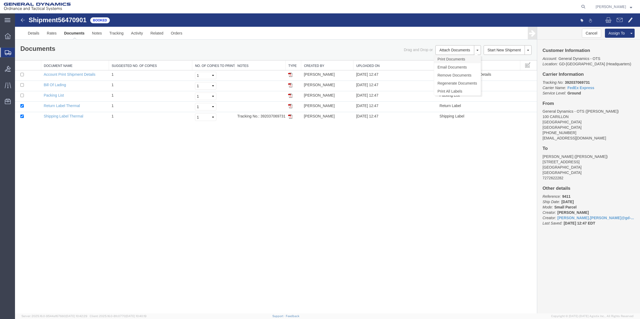
click at [448, 60] on link "Print Documents" at bounding box center [457, 59] width 47 height 8
click at [0, 0] on span "Create Shipment" at bounding box center [0, 0] width 0 height 0
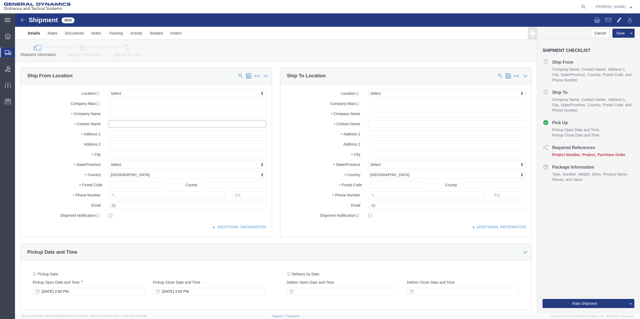
click input "text"
type input "[PERSON_NAME]"
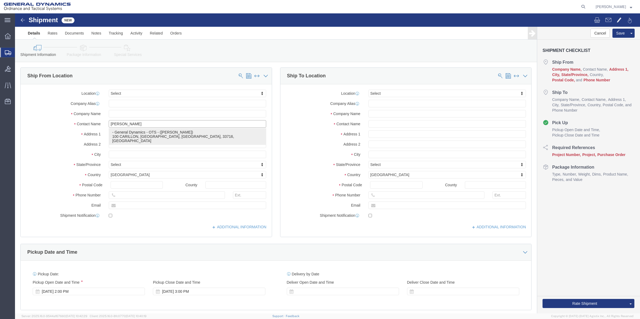
click p "- General Dynamics - OTS - ([PERSON_NAME]) 100 CARILLON, [GEOGRAPHIC_DATA], [GE…"
select select "FL"
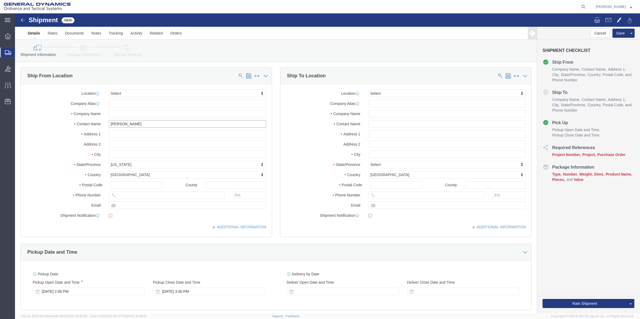
type input "[PERSON_NAME]"
click input "text"
type input "[PERSON_NAME]"
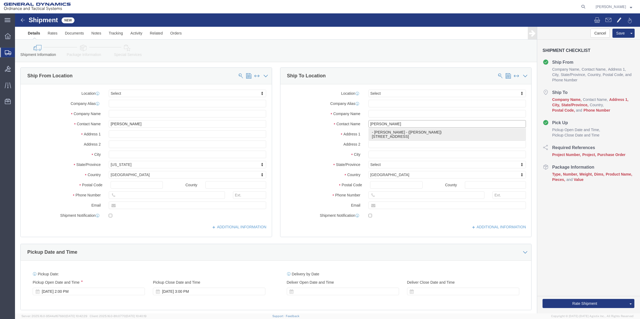
click p "- [PERSON_NAME] - ([PERSON_NAME]) [STREET_ADDRESS]"
select select "FL"
type input "[PERSON_NAME]"
click input "text"
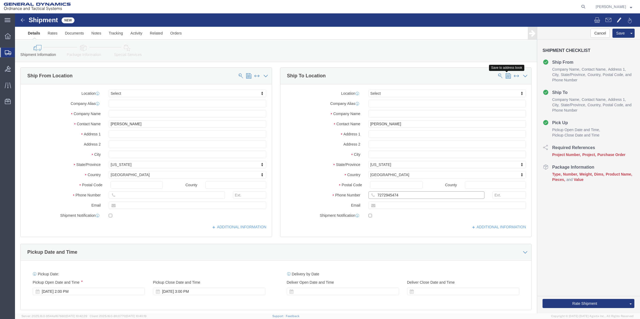
type input "7272945474"
click span
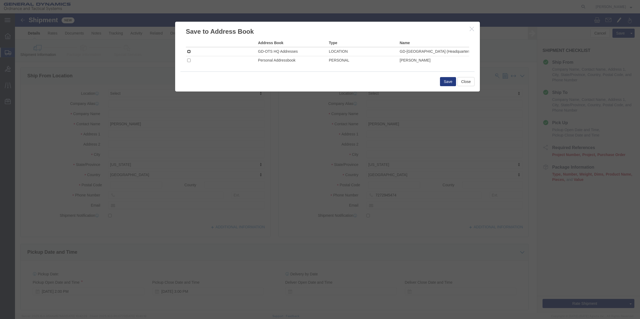
drag, startPoint x: 172, startPoint y: 36, endPoint x: 207, endPoint y: 38, distance: 34.8
click input "checkbox"
checkbox input "true"
click button "Save"
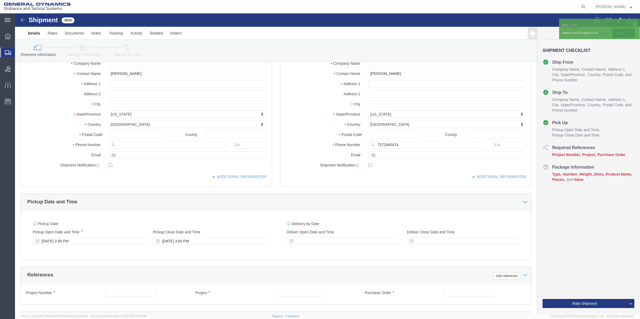
scroll to position [161, 0]
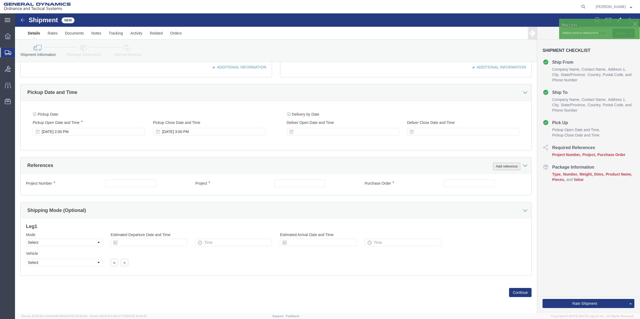
click button "Add reference"
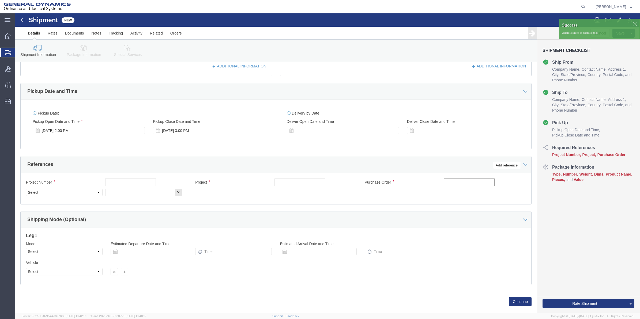
click input "text"
type input "8"
type input "9411"
click input "text"
paste input "9411"
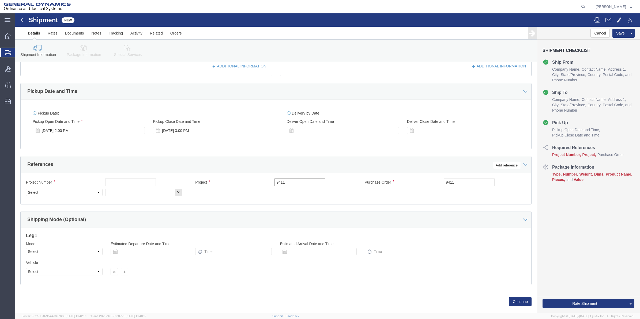
type input "9411"
click input "text"
paste input "9411"
type input "9411"
drag, startPoint x: 111, startPoint y: 180, endPoint x: 86, endPoint y: 184, distance: 25.4
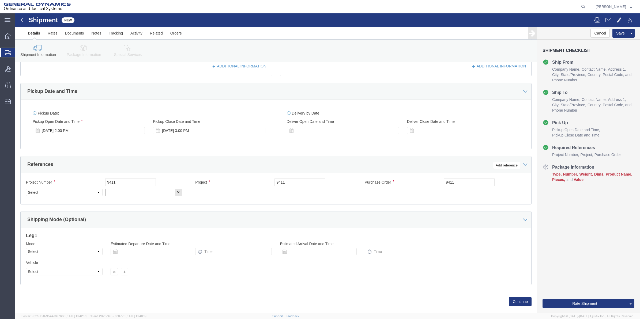
click input "text"
paste input "9411"
type input "9411"
drag, startPoint x: 70, startPoint y: 179, endPoint x: 65, endPoint y: 177, distance: 5.6
click select "Select Account Type Activity ID Airline Appointment Number ASN Batch Request # …"
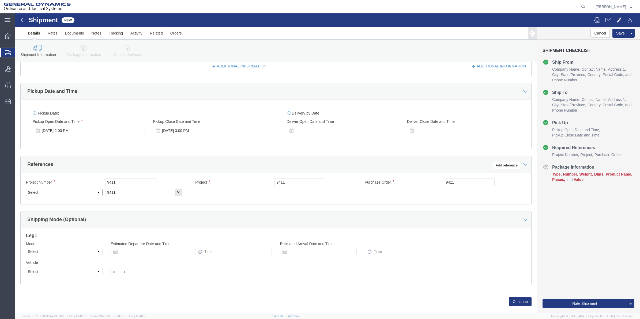
select select "DEPT"
click select "Select Account Type Activity ID Airline Appointment Number ASN Batch Request # …"
click link "Package Information"
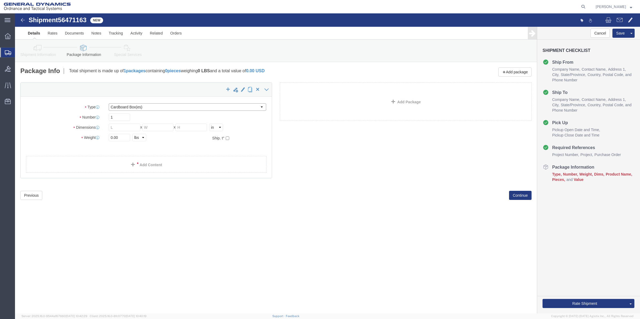
drag, startPoint x: 124, startPoint y: 93, endPoint x: 124, endPoint y: 99, distance: 5.6
click select "Select Bale(s) Basket(s) Bolt(s) Bottle(s) Buckets Bulk Bundle(s) Can(s) Cardbo…"
select select "ENV"
click select "Select Bale(s) Basket(s) Bolt(s) Bottle(s) Buckets Bulk Bundle(s) Can(s) Cardbo…"
type input "9.50"
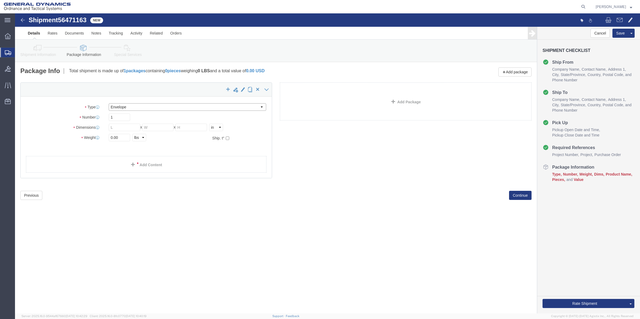
type input "12.50"
type input "0.25"
type input "1"
click link "Add Content"
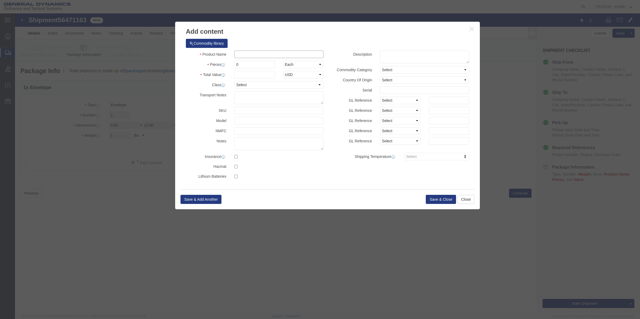
click input "text"
type input "misc"
type input "100"
select select "US"
click input "0"
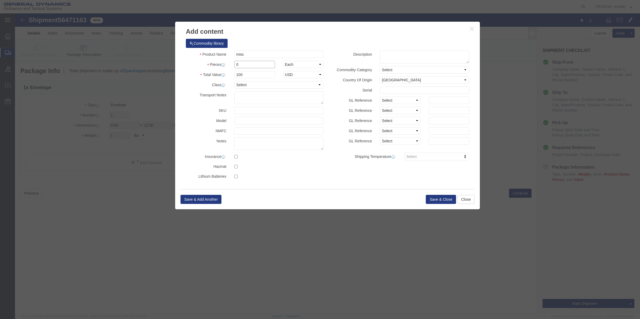
type input "01"
click select "Select 50 55 60 65 70 85 92.5 100 125 175 250 300 400"
select select "70"
click select "Select 50 55 60 65 70 85 92.5 100 125 175 250 300 400"
click button "Save & Close"
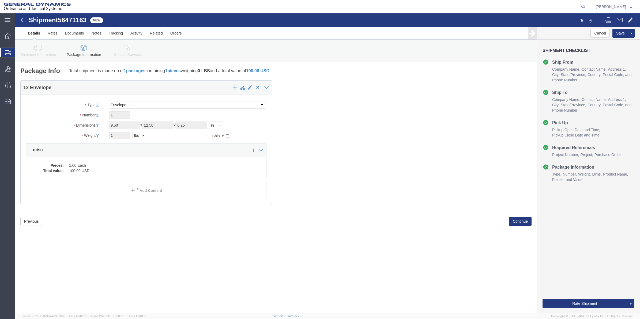
click link "Special Services"
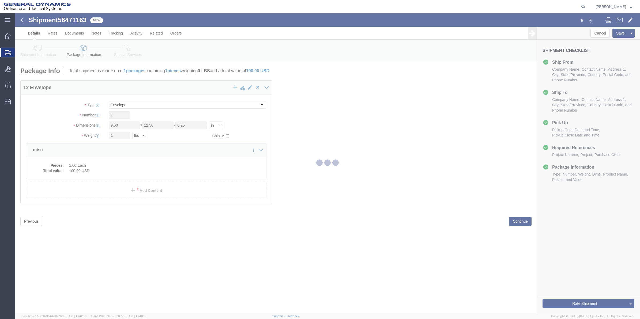
select select
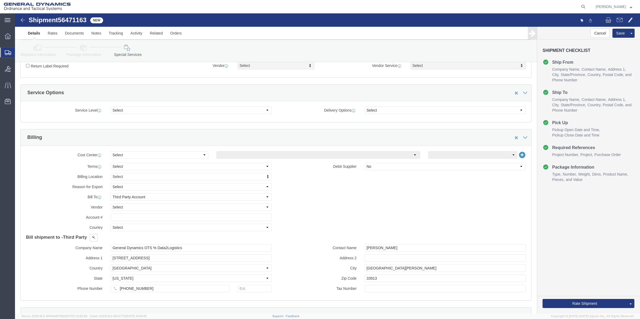
scroll to position [167, 0]
click select "Select Buyer Cost Center Department Operations Number Order Number Sales Person"
select select "DEPARTMENT"
click select "Select Buyer Cost Center Department Operations Number Order Number Sales Person"
click select "Select [GEOGRAPHIC_DATA] [GEOGRAPHIC_DATA] [GEOGRAPHIC_DATA] [GEOGRAPHIC_DATA] …"
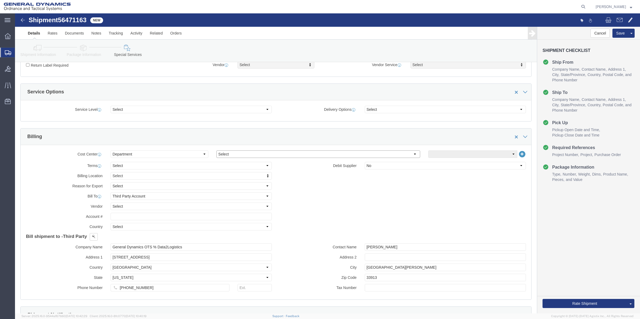
select select "1763983"
click select "Select [GEOGRAPHIC_DATA] [GEOGRAPHIC_DATA] [GEOGRAPHIC_DATA] [GEOGRAPHIC_DATA] …"
click select "Select 10AFM 10GAG 10GAH 10GFL 10GFO 10GIE 10GIS 30MABS St [PERSON_NAME] Program"
select select "214681"
click select "Select 10AFM 10GAG 10GAH 10GFL 10GFO 10GIE 10GIS 30MABS St [PERSON_NAME] Program"
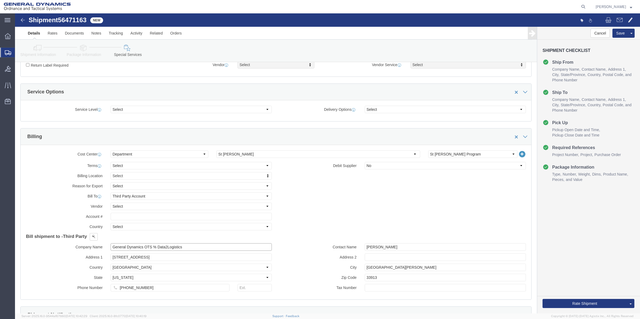
drag, startPoint x: 145, startPoint y: 237, endPoint x: 59, endPoint y: 237, distance: 85.4
click div "Company Name General Dynamics OTS % Data2Logistics"
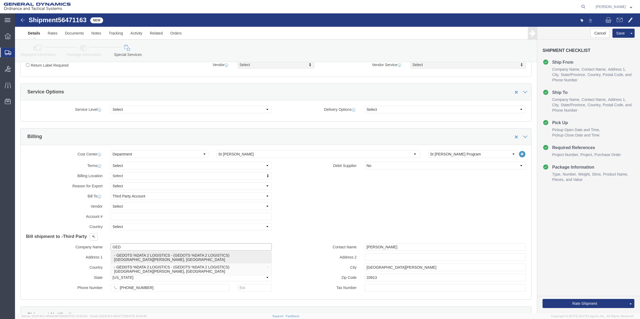
click p "- GEDOTS %DATA 2 LOGISTICS - (GEDOTS %DATA 2 LOGISTICS) [GEOGRAPHIC_DATA][PERSO…"
type input "GEDOTS %DATA 2 LOGISTICS"
type input "PO BOX 61050"
type input "GEDOTS %DATA 2 LOGISTICS"
type input "FORT [PERSON_NAME]"
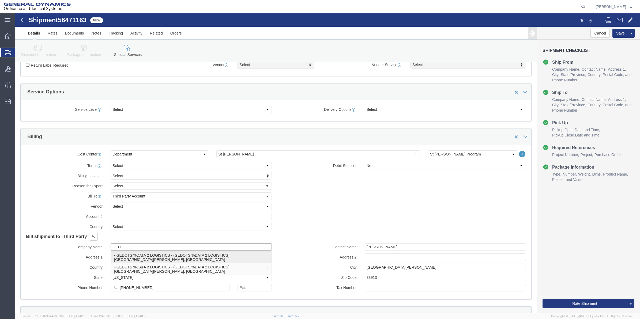
type input "33906"
select select "FL"
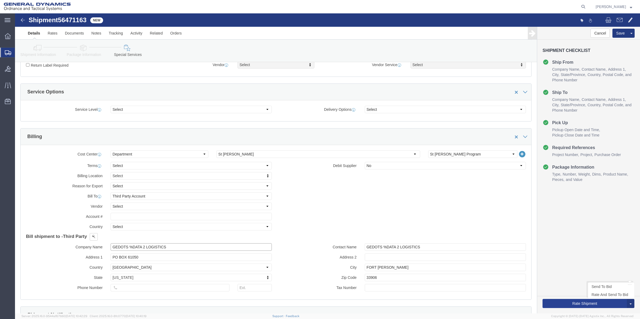
type input "GEDOTS %DATA 2 LOGISTICS"
click button "Rate Shipment"
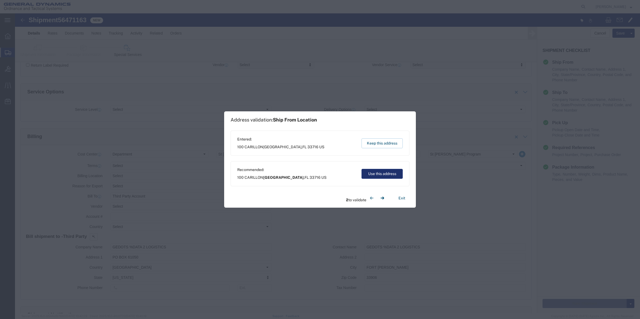
click at [381, 176] on button "Use this address" at bounding box center [381, 174] width 41 height 10
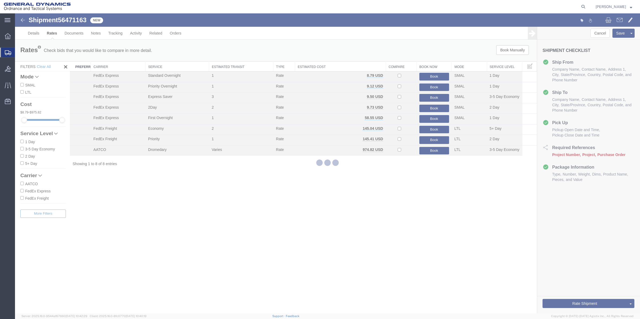
scroll to position [0, 0]
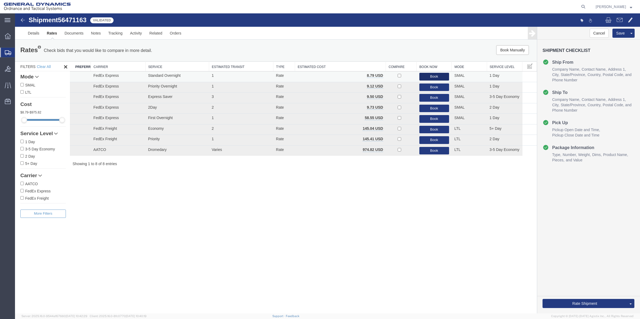
click at [435, 79] on button "Book" at bounding box center [434, 77] width 30 height 8
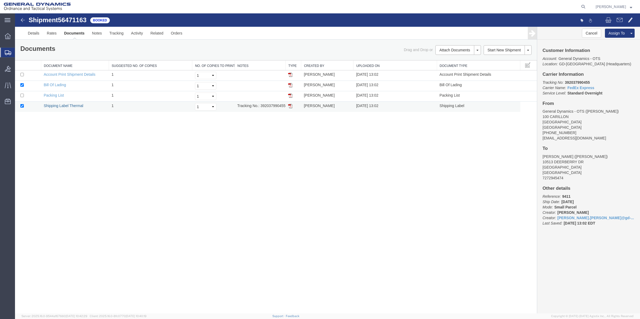
drag, startPoint x: 56, startPoint y: 106, endPoint x: 293, endPoint y: 110, distance: 237.0
click at [56, 106] on link "Shipping Label Thermal" at bounding box center [64, 106] width 40 height 4
click at [0, 0] on span "Create Shipment" at bounding box center [0, 0] width 0 height 0
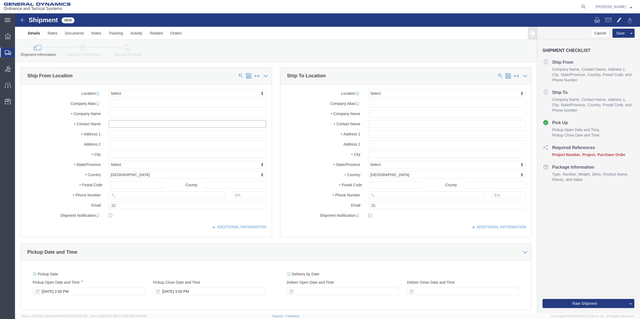
click input "text"
type input "[PERSON_NAME]"
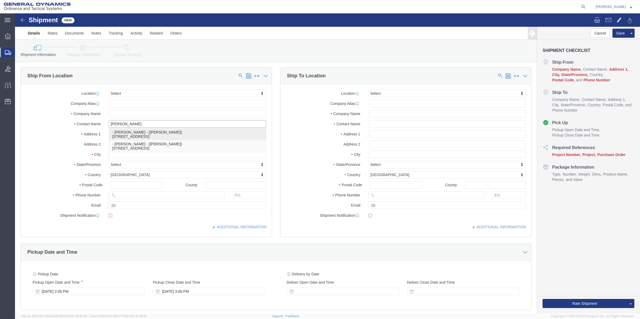
click p "- [PERSON_NAME] - ([PERSON_NAME]) [STREET_ADDRESS]"
select select "FL"
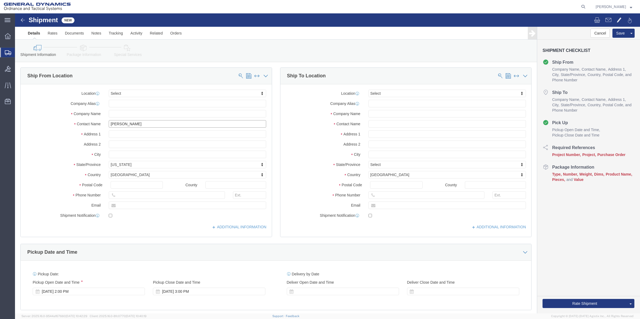
type input "[PERSON_NAME]"
click input "text"
type input "[PERSON_NAME]"
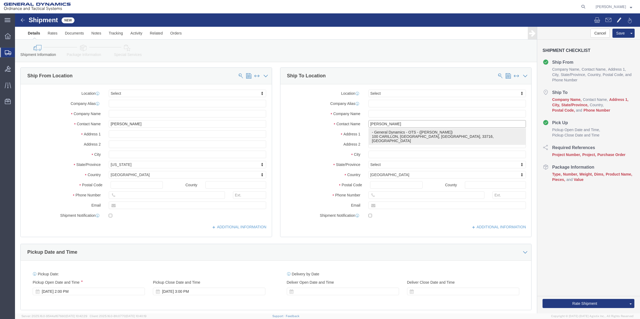
click p "- General Dynamics - OTS - ([PERSON_NAME]) 100 CARILLON, [GEOGRAPHIC_DATA], [GE…"
select select "FL"
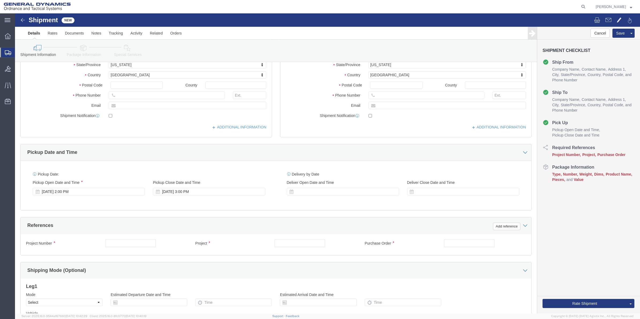
scroll to position [100, 0]
type input "[PERSON_NAME]"
click button "Add reference"
click input "text"
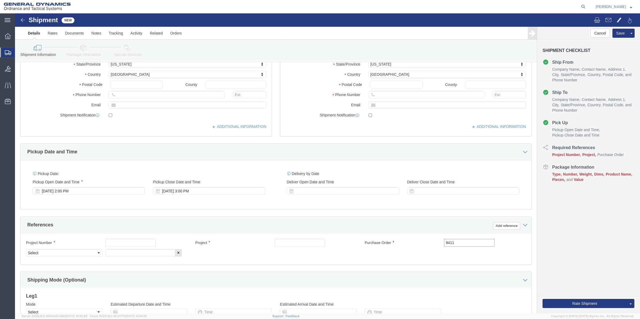
type input "9411"
click input "text"
paste input "9411"
type input "9411"
click input "text"
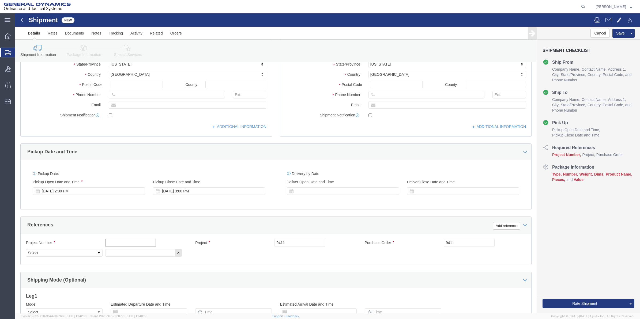
paste input "9411"
type input "9411"
drag, startPoint x: 118, startPoint y: 242, endPoint x: 98, endPoint y: 242, distance: 19.8
click input "text"
paste input "9411"
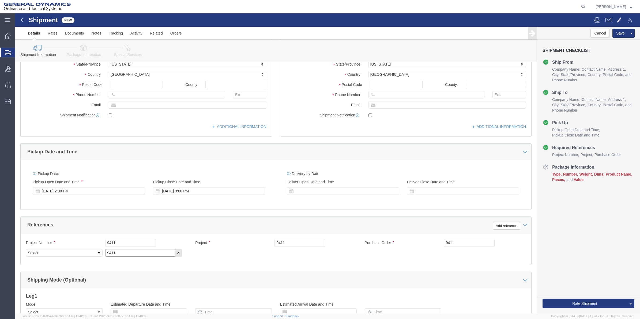
type input "9411"
click select "Select Account Type Activity ID Airline Appointment Number ASN Batch Request # …"
select select "DEPT"
click select "Select Account Type Activity ID Airline Appointment Number ASN Batch Request # …"
click icon
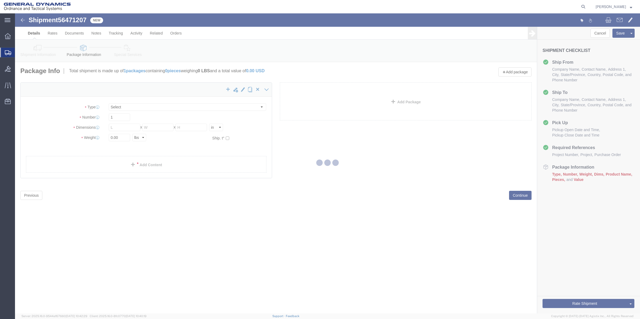
select select "CBOX"
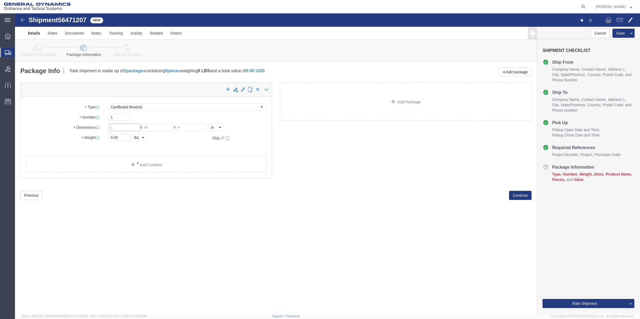
click input "text"
type input "6"
type input "9"
type input "4"
type input "2"
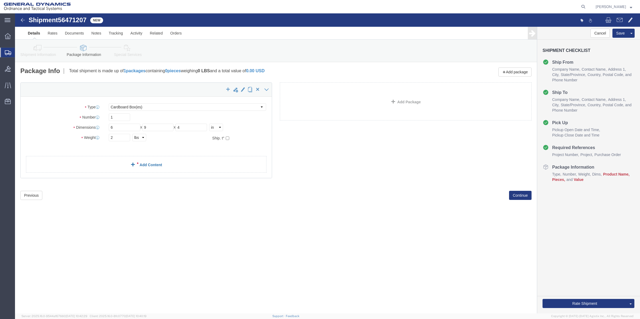
click link "Add Content"
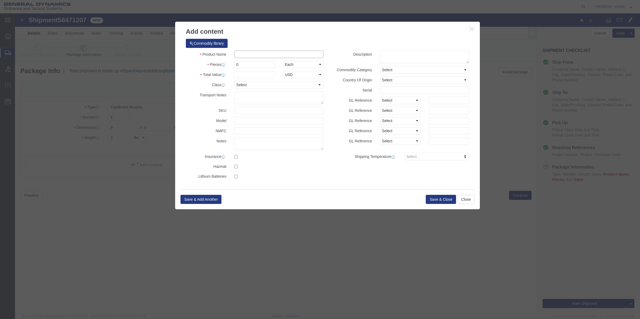
click input "text"
type input "misc"
type input "100"
select select "US"
click input "0"
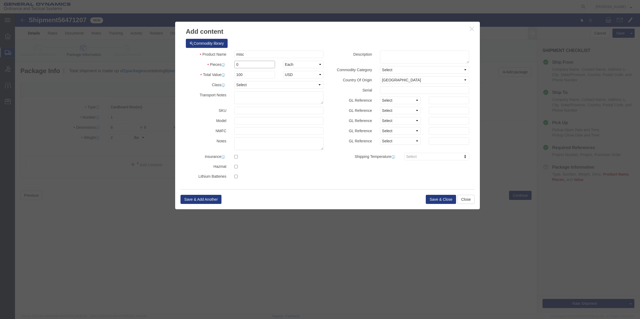
type input "01"
click select "Select 50 55 60 65 70 85 92.5 100 125 175 250 300 400"
select select "70"
click select "Select 50 55 60 65 70 85 92.5 100 125 175 250 300 400"
click button "Save & Close"
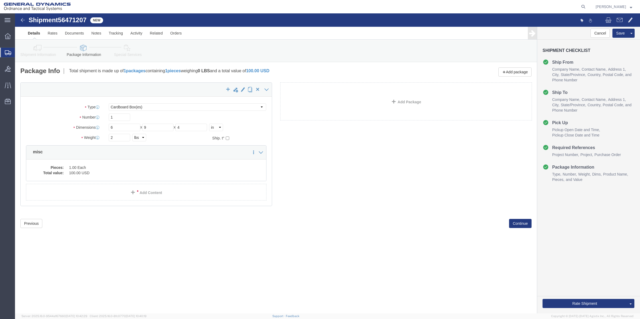
click link "Special Services"
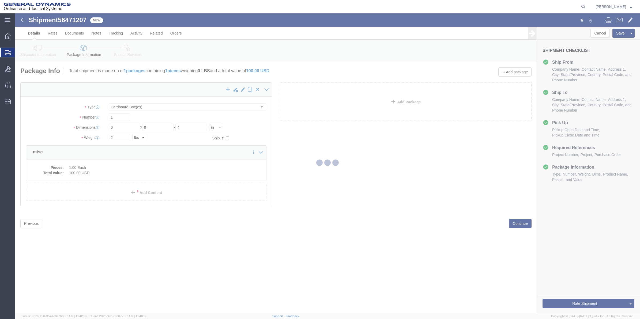
select select
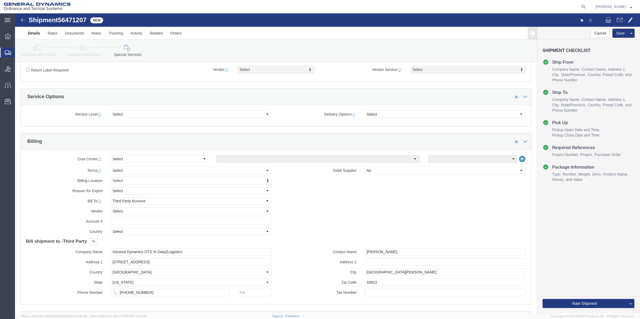
scroll to position [167, 0]
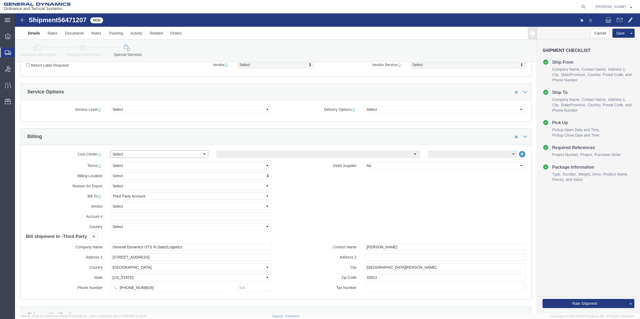
drag, startPoint x: 122, startPoint y: 142, endPoint x: 123, endPoint y: 147, distance: 4.6
click select "Select Buyer Cost Center Department Operations Number Order Number Sales Person"
select select "DEPARTMENT"
click select "Select Buyer Cost Center Department Operations Number Order Number Sales Person"
click select "Select [GEOGRAPHIC_DATA] [GEOGRAPHIC_DATA] [GEOGRAPHIC_DATA] [GEOGRAPHIC_DATA] …"
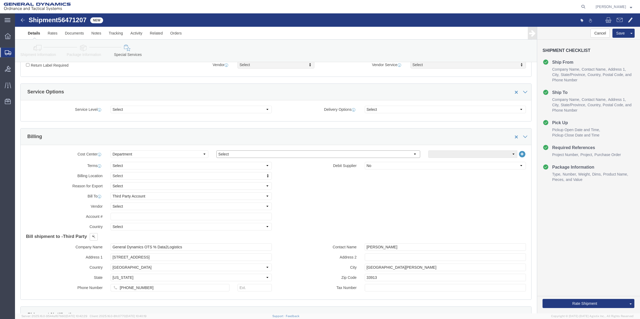
select select "1763983"
click select "Select [GEOGRAPHIC_DATA] [GEOGRAPHIC_DATA] [GEOGRAPHIC_DATA] [GEOGRAPHIC_DATA] …"
click select "Select 10AFM 10GAG 10GAH 10GFL 10GFO 10GIE 10GIS 30MABS St [PERSON_NAME] Program"
select select "214681"
click select "Select 10AFM 10GAG 10GAH 10GFL 10GFO 10GIE 10GIS 30MABS St [PERSON_NAME] Program"
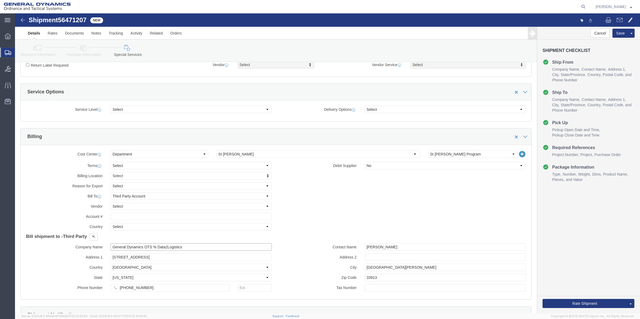
drag, startPoint x: 176, startPoint y: 236, endPoint x: 41, endPoint y: 241, distance: 134.5
click div "Company Name General Dynamics OTS % Data2Logistics Address 1 [STREET_ADDRESS] C…"
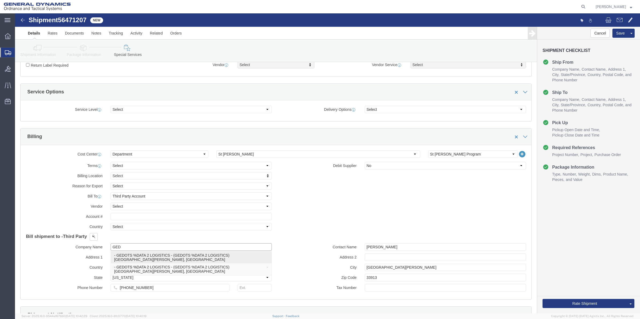
click p "- GEDOTS %DATA 2 LOGISTICS - (GEDOTS %DATA 2 LOGISTICS) [GEOGRAPHIC_DATA][PERSO…"
type input "GEDOTS %DATA 2 LOGISTICS"
type input "PO BOX 61050"
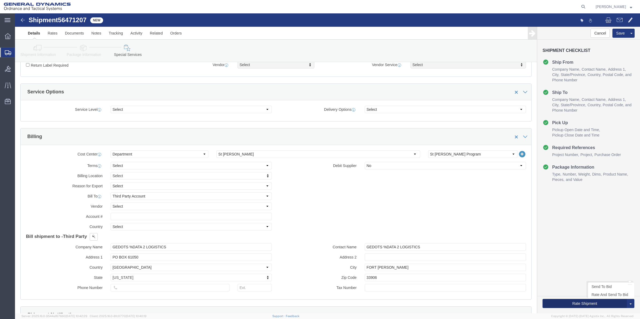
click button "Rate Shipment"
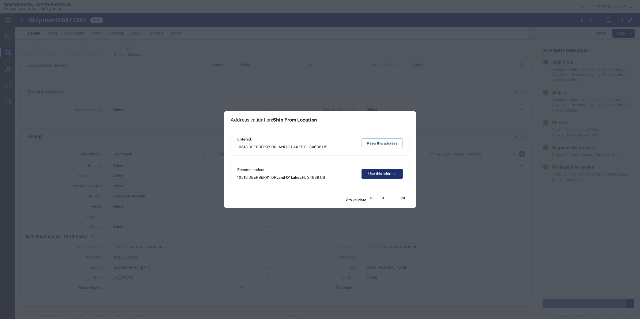
click at [374, 171] on button "Use this address" at bounding box center [381, 174] width 41 height 10
click at [375, 171] on button "Use this address" at bounding box center [381, 174] width 41 height 10
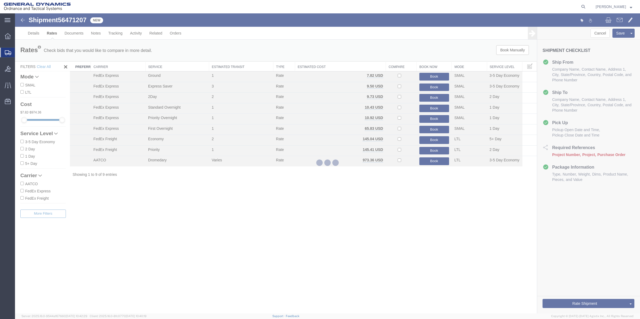
scroll to position [0, 0]
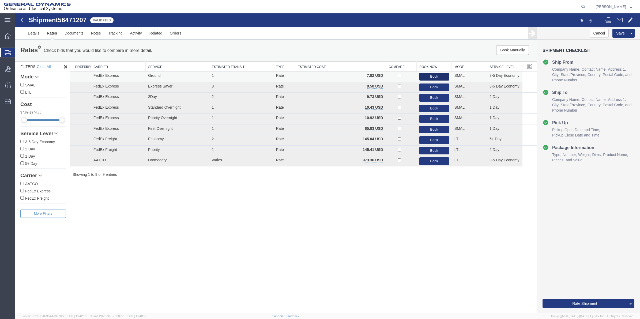
click at [422, 76] on button "Book" at bounding box center [434, 77] width 30 height 8
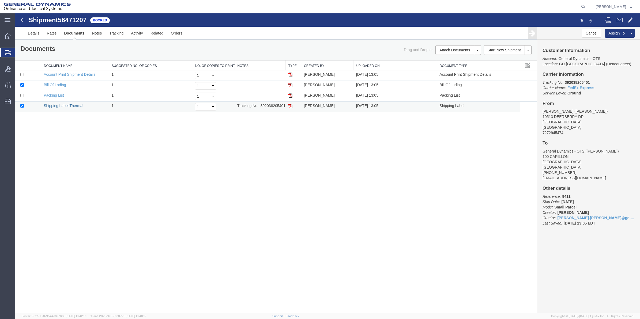
drag, startPoint x: 66, startPoint y: 104, endPoint x: 285, endPoint y: 106, distance: 219.0
click at [66, 104] on link "Shipping Label Thermal" at bounding box center [64, 106] width 40 height 4
click at [0, 0] on span "Create Shipment" at bounding box center [0, 0] width 0 height 0
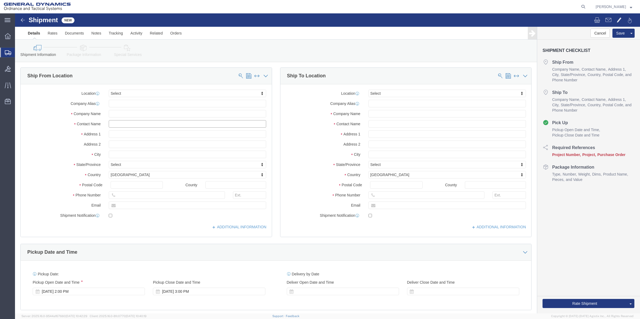
click input "text"
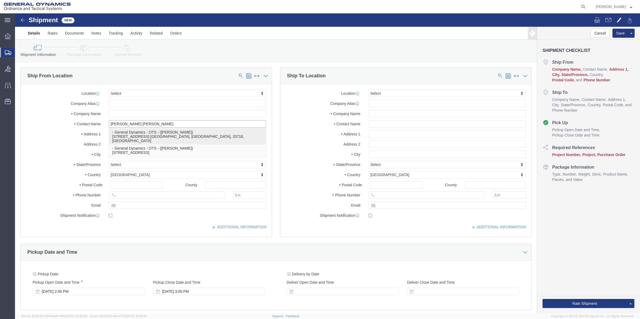
click p "- General Dynamics - OTS - ([PERSON_NAME]) [STREET_ADDRESS] [GEOGRAPHIC_DATA], …"
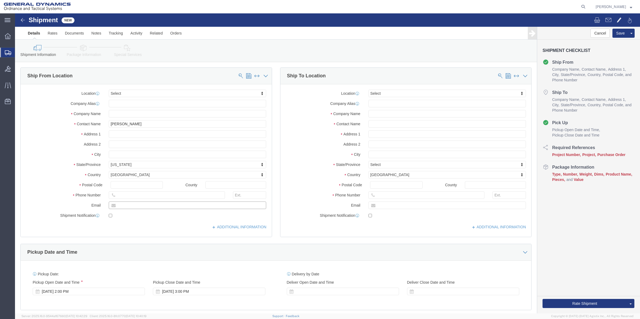
drag, startPoint x: 156, startPoint y: 195, endPoint x: 105, endPoint y: 192, distance: 50.9
click input "text"
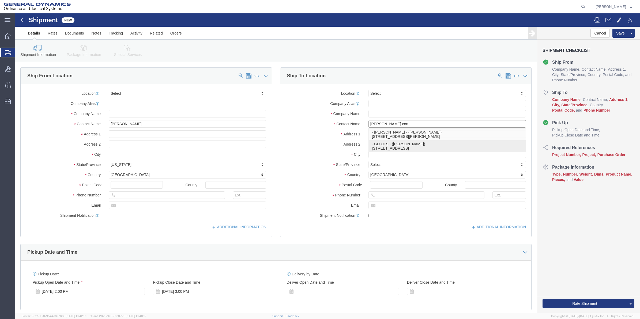
click p "- GD OTS - ([PERSON_NAME]) [STREET_ADDRESS]"
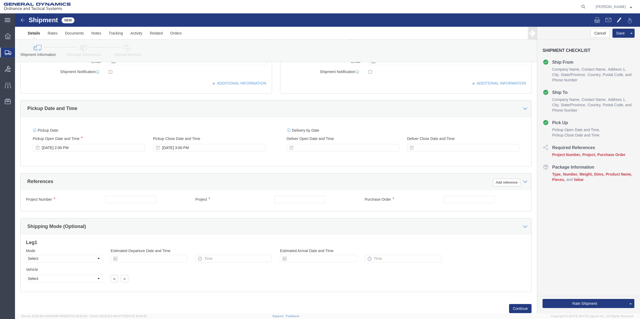
scroll to position [161, 0]
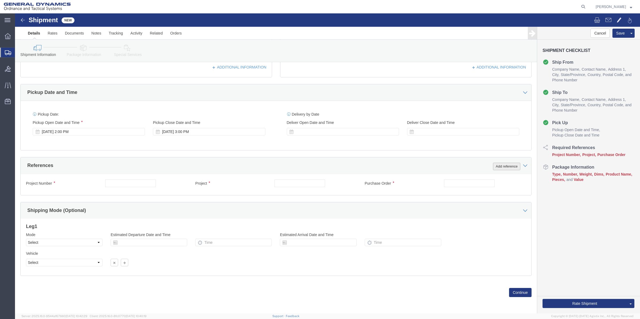
click button "Add reference"
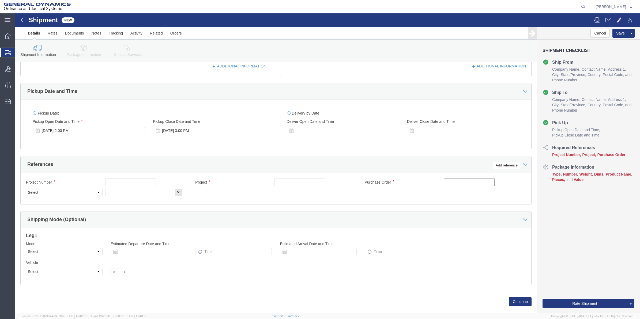
click input "text"
paste input "9700"
click input "text"
paste input "9700"
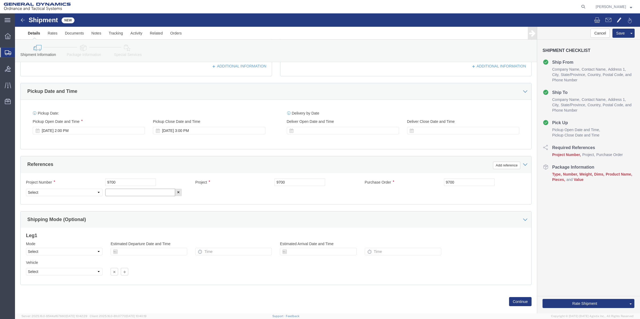
click input "text"
paste input "9700"
click select "Select Account Type Activity ID Airline Appointment Number ASN Batch Request # …"
click icon
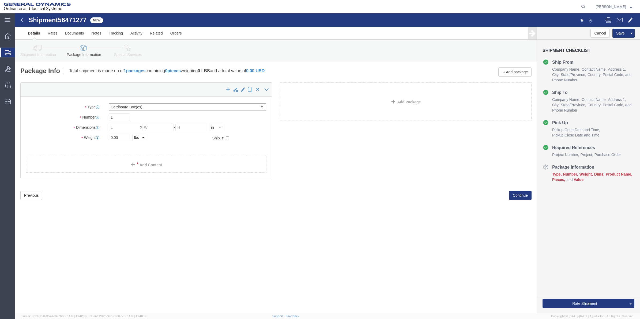
click select "Select Bale(s) Basket(s) Bolt(s) Bottle(s) Buckets Bulk Bundle(s) Can(s) Cardbo…"
drag, startPoint x: 110, startPoint y: 123, endPoint x: 71, endPoint y: 126, distance: 39.2
click div "Weight 0.00 Select kgs lbs Ship. t°"
click link "Add Content"
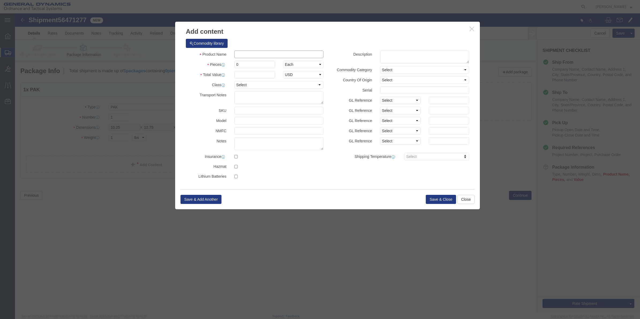
drag, startPoint x: 224, startPoint y: 41, endPoint x: 233, endPoint y: 42, distance: 8.6
click input "text"
click input "0"
drag, startPoint x: 231, startPoint y: 72, endPoint x: 232, endPoint y: 76, distance: 3.6
click select "Select 50 55 60 65 70 85 92.5 100 125 175 250 300 400"
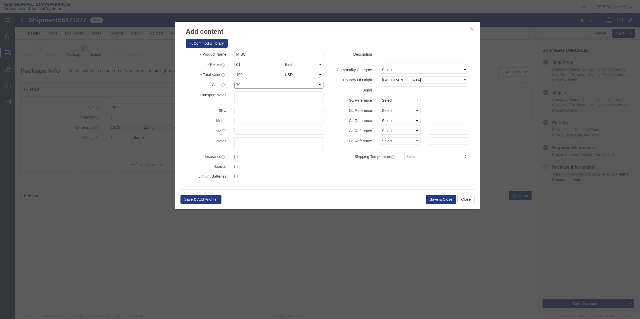
click select "Select 50 55 60 65 70 85 92.5 100 125 175 250 300 400"
click button "Save & Close"
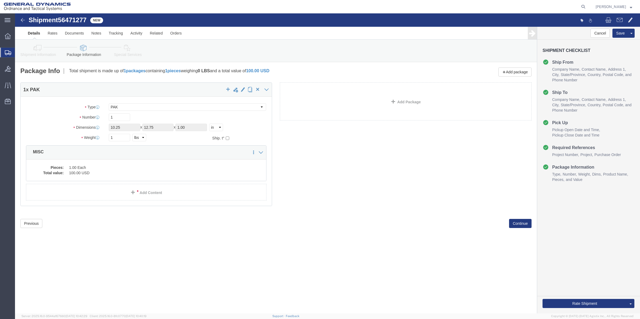
click div "Previous Continue"
click button "Continue"
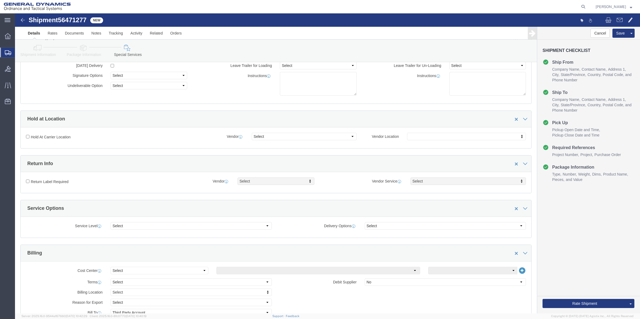
scroll to position [134, 0]
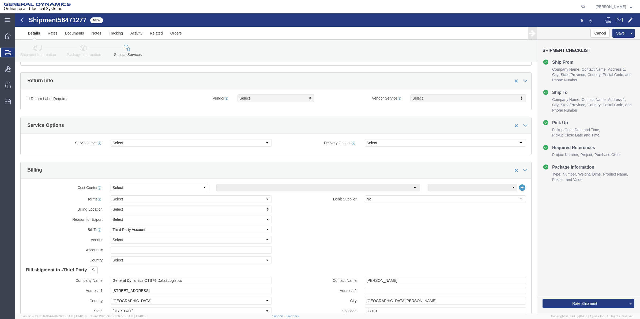
click select "Select Buyer Cost Center Department Operations Number Order Number Sales Person"
click select "Select [GEOGRAPHIC_DATA] [GEOGRAPHIC_DATA] [GEOGRAPHIC_DATA] [GEOGRAPHIC_DATA] …"
click select "Select 10AFM 10GAG 10GAH 10GFL 10GFO 10GIE 10GIS 30MABS St [PERSON_NAME] Program"
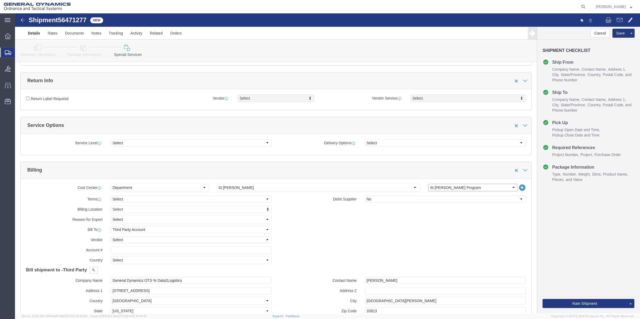
click select "Select 10AFM 10GAG 10GAH 10GFL 10GFO 10GIE 10GIS 30MABS St [PERSON_NAME] Program"
drag, startPoint x: 178, startPoint y: 268, endPoint x: 12, endPoint y: 274, distance: 166.6
click div "Company Name General Dynamics OTS % Data2Logistics Address 1 [STREET_ADDRESS] C…"
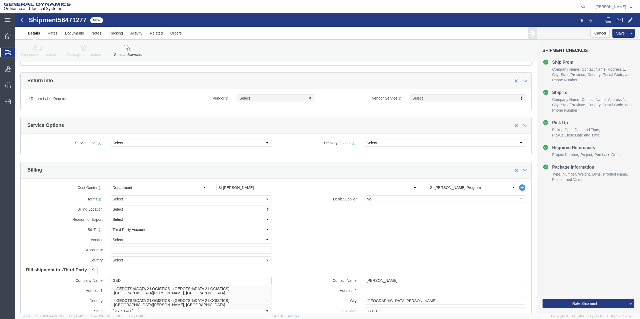
click p "- GEDOTS %DATA 2 LOGISTICS - (GEDOTS %DATA 2 LOGISTICS) [GEOGRAPHIC_DATA][PERSO…"
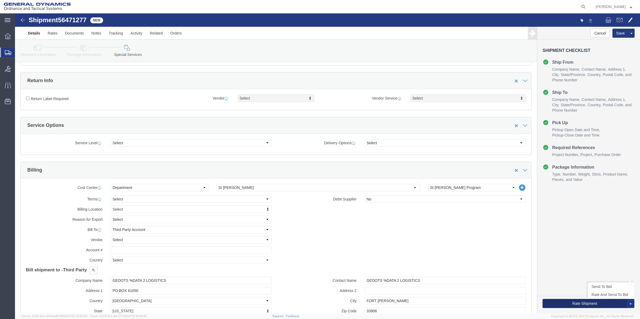
click button "Rate Shipment"
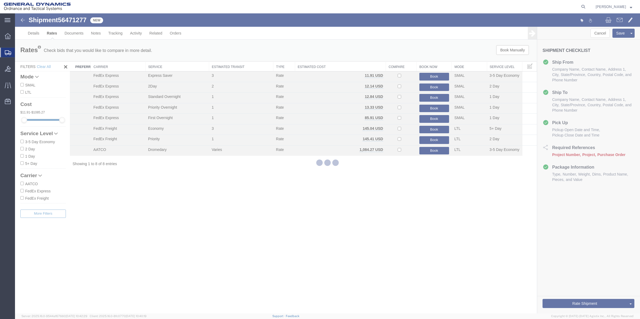
scroll to position [0, 0]
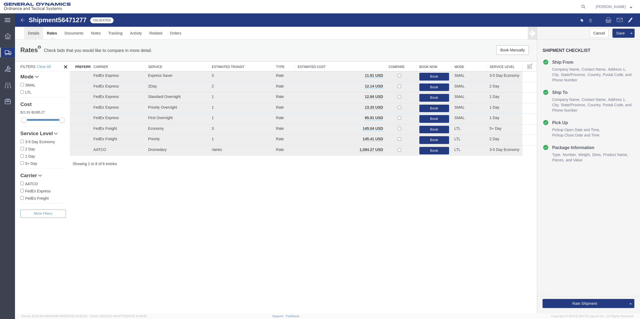
click at [27, 32] on link "Details" at bounding box center [33, 33] width 19 height 13
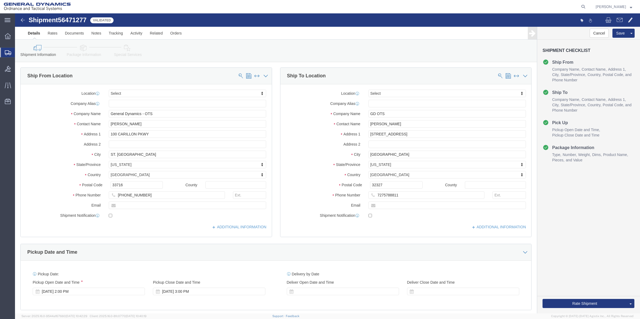
click icon
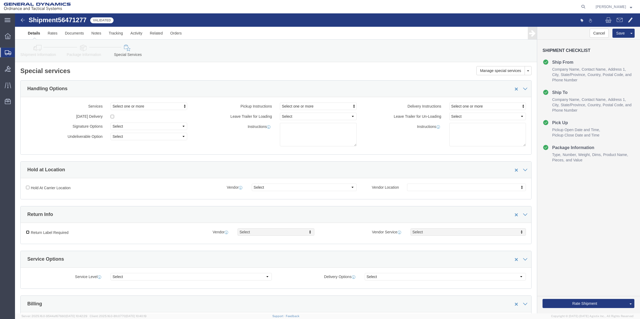
click input "Return Label Required"
drag, startPoint x: 542, startPoint y: 288, endPoint x: 340, endPoint y: 242, distance: 206.9
click button "Rate Shipment"
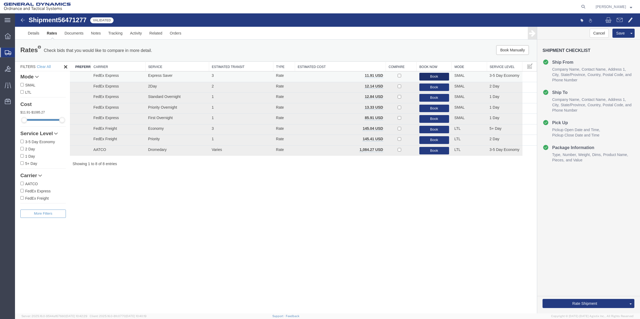
click at [434, 75] on button "Book" at bounding box center [434, 77] width 30 height 8
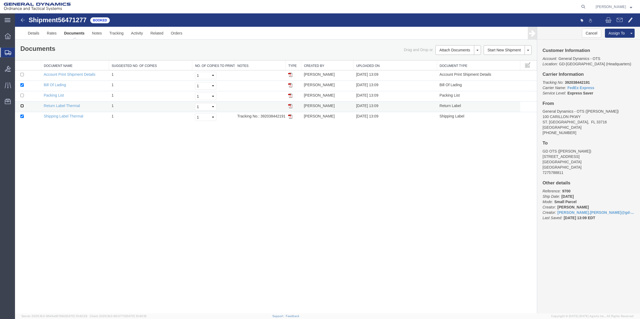
drag, startPoint x: 22, startPoint y: 106, endPoint x: 23, endPoint y: 103, distance: 3.1
click at [22, 106] on input "checkbox" at bounding box center [21, 105] width 3 height 3
click at [22, 85] on input "checkbox" at bounding box center [21, 84] width 3 height 3
click at [454, 59] on link "Print Documents" at bounding box center [457, 59] width 47 height 8
click at [0, 0] on span "Create Shipment" at bounding box center [0, 0] width 0 height 0
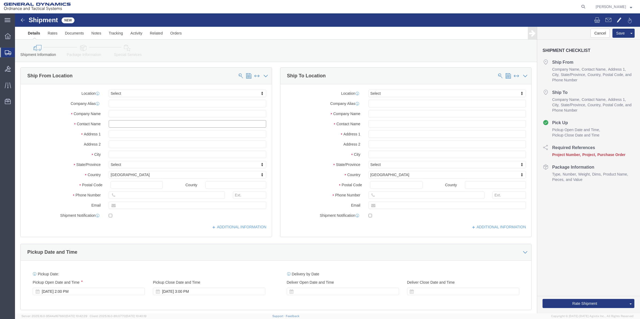
click input "text"
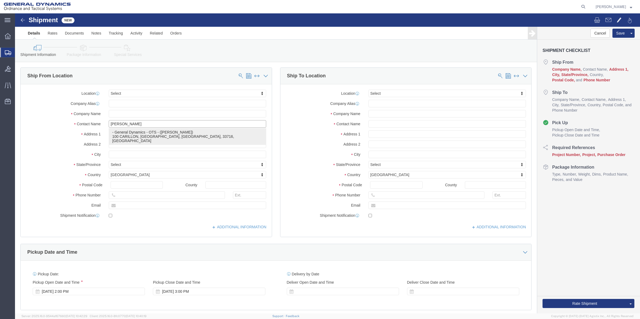
click p "- General Dynamics - OTS - ([PERSON_NAME]) 100 CARILLON, [GEOGRAPHIC_DATA], [GE…"
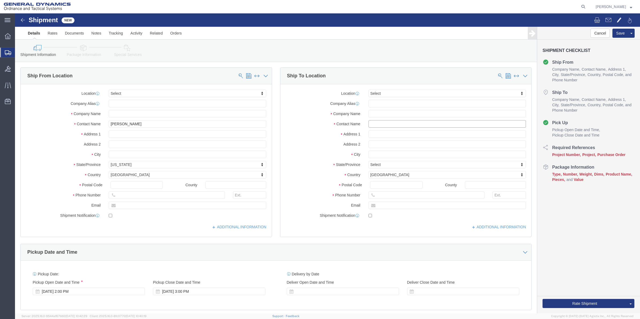
click input "text"
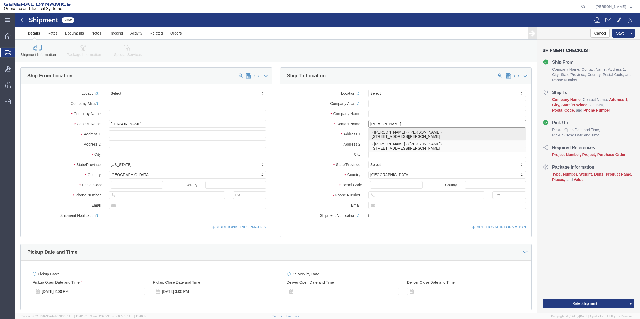
click p "- [PERSON_NAME] - ([PERSON_NAME]) [STREET_ADDRESS][PERSON_NAME]"
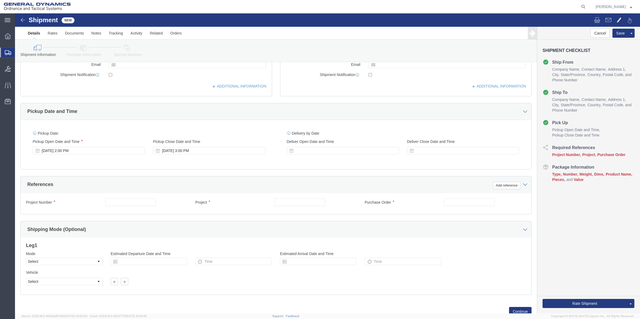
scroll to position [161, 0]
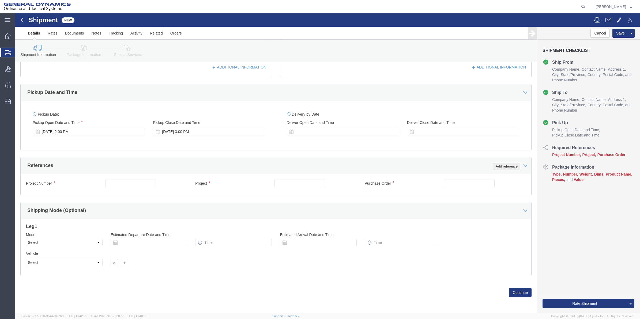
click button "Add reference"
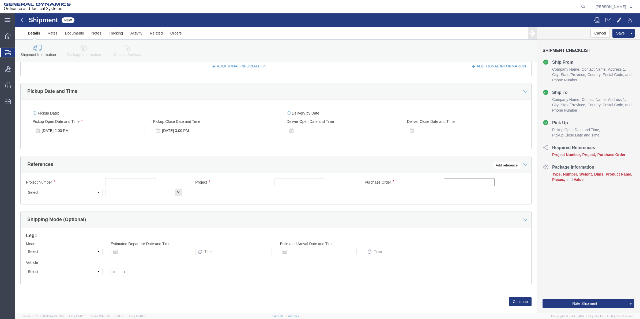
click input "text"
paste input "9411"
click input "text"
paste input "9411"
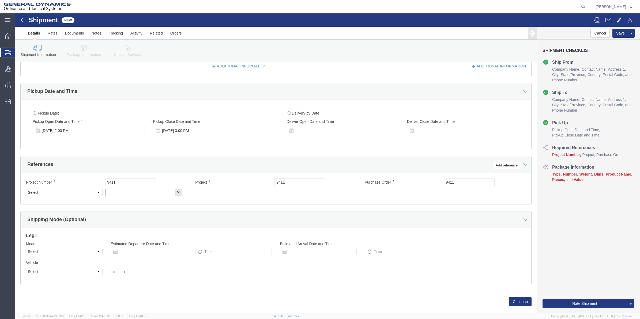
drag, startPoint x: 120, startPoint y: 178, endPoint x: 102, endPoint y: 179, distance: 18.0
click input "text"
paste input "9411"
drag, startPoint x: 63, startPoint y: 179, endPoint x: 59, endPoint y: 175, distance: 5.3
click select "Select Account Type Activity ID Airline Appointment Number ASN Batch Request # …"
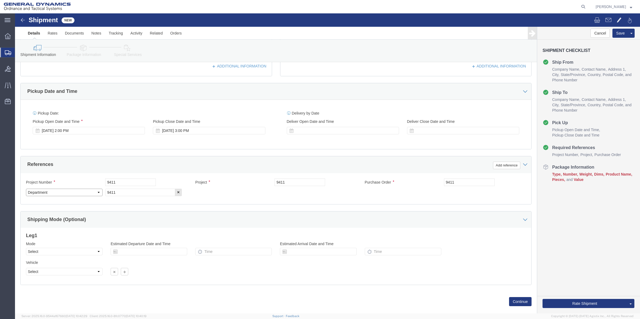
click select "Select Account Type Activity ID Airline Appointment Number ASN Batch Request # …"
click icon
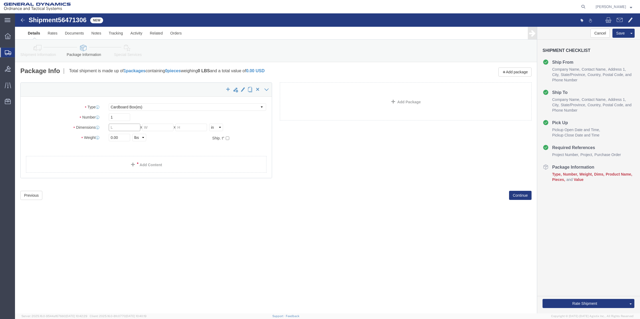
click input "text"
click link "Add Content"
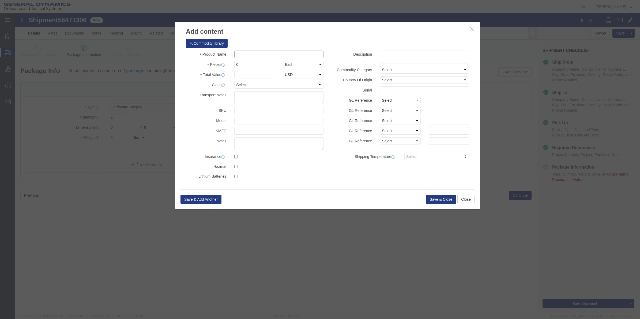
click input "text"
click div "Product Name Pieces 0 Select Bag Barrels 100Board Feet Bottle Box Blister Pack …"
drag, startPoint x: 229, startPoint y: 52, endPoint x: 231, endPoint y: 55, distance: 3.3
click input "0"
click input "text"
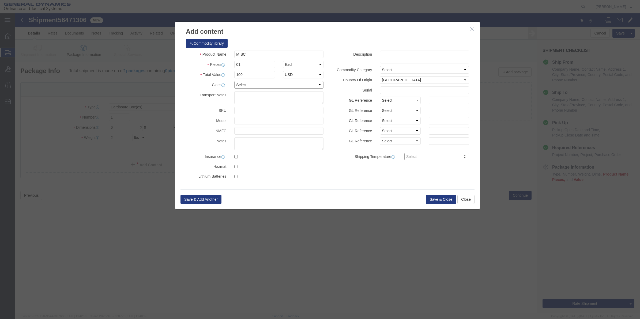
click select "Select 50 55 60 65 70 85 92.5 100 125 175 250 300 400"
click button "Save & Close"
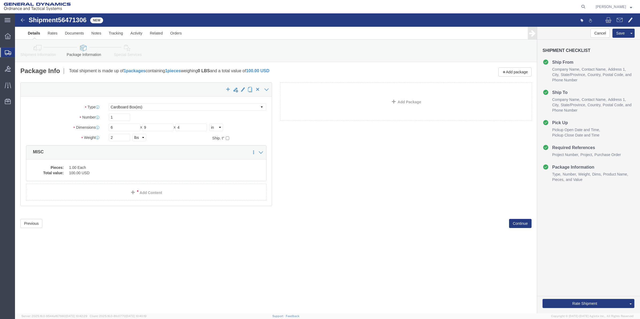
click icon
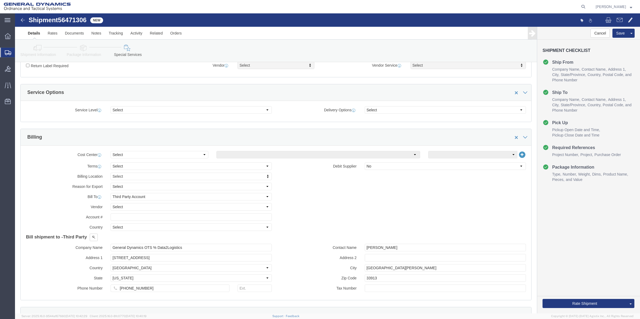
scroll to position [167, 0]
drag, startPoint x: 110, startPoint y: 141, endPoint x: 110, endPoint y: 144, distance: 2.9
click select "Select Buyer Cost Center Department Operations Number Order Number Sales Person"
drag, startPoint x: 210, startPoint y: 144, endPoint x: 210, endPoint y: 141, distance: 2.7
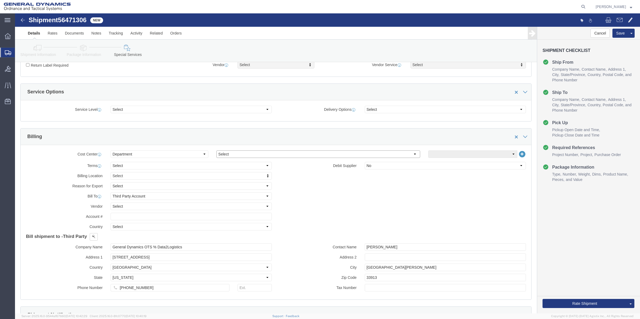
click select "Select [GEOGRAPHIC_DATA] [GEOGRAPHIC_DATA] [GEOGRAPHIC_DATA] [GEOGRAPHIC_DATA] …"
click select "Select 10AFM 10GAG 10GAH 10GFL 10GFO 10GIE 10GIS 30MABS St [PERSON_NAME] Program"
click input "Return Label Required"
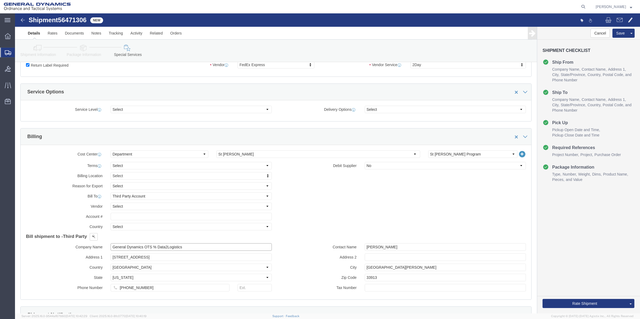
drag, startPoint x: 169, startPoint y: 236, endPoint x: 48, endPoint y: 239, distance: 120.8
click div "Company Name General Dynamics OTS % Data2Logistics"
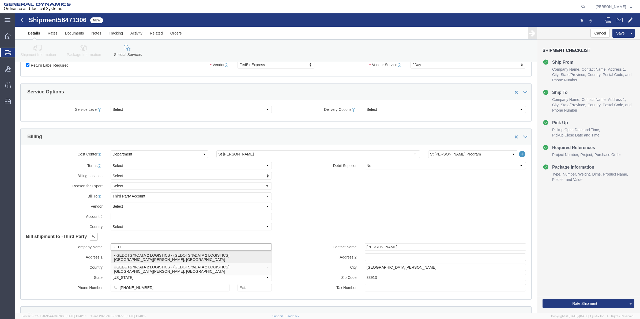
click p "- GEDOTS %DATA 2 LOGISTICS - (GEDOTS %DATA 2 LOGISTICS) [GEOGRAPHIC_DATA][PERSO…"
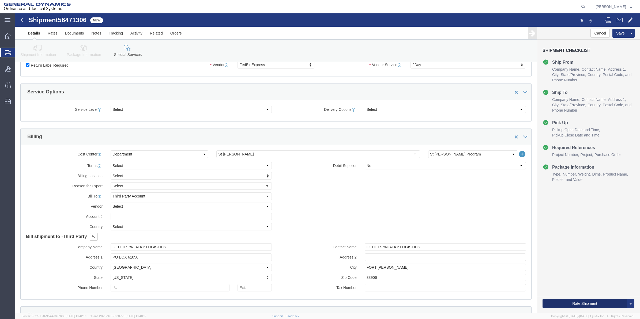
click button "Rate Shipment"
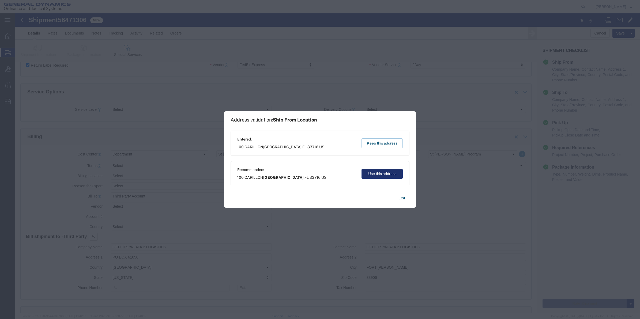
click at [393, 175] on button "Use this address" at bounding box center [381, 174] width 41 height 10
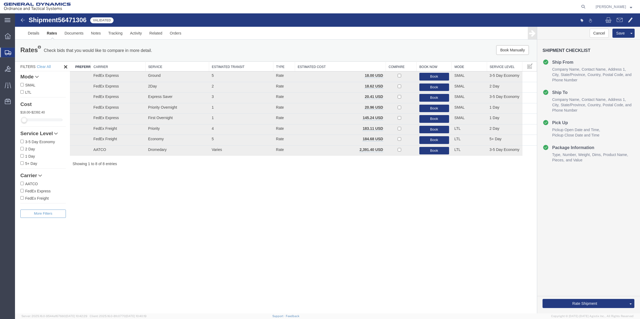
scroll to position [0, 0]
click at [432, 86] on button "Book" at bounding box center [434, 88] width 30 height 8
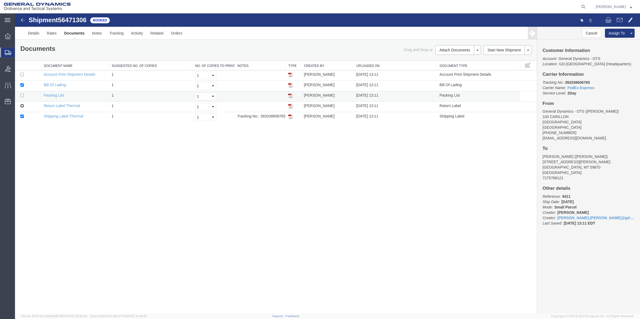
drag, startPoint x: 21, startPoint y: 107, endPoint x: 26, endPoint y: 91, distance: 16.0
click at [21, 107] on input "checkbox" at bounding box center [21, 105] width 3 height 3
click at [22, 86] on input "checkbox" at bounding box center [21, 84] width 3 height 3
click at [462, 59] on link "Print Documents" at bounding box center [457, 59] width 47 height 8
